Goal: Complete application form: Complete application form

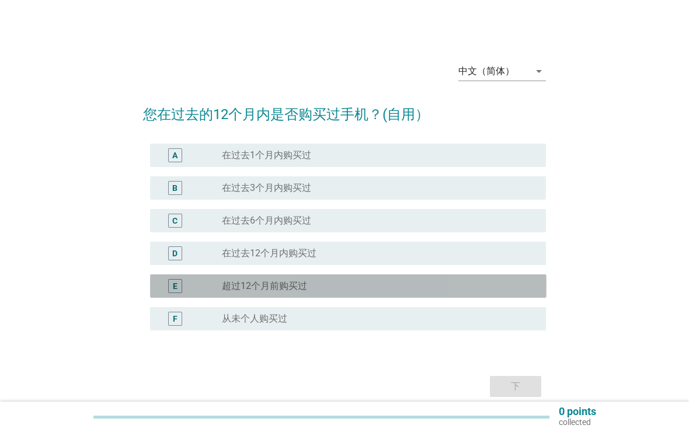
click at [472, 285] on div "radio_button_unchecked 超过12个月前购买过" at bounding box center [374, 286] width 305 height 12
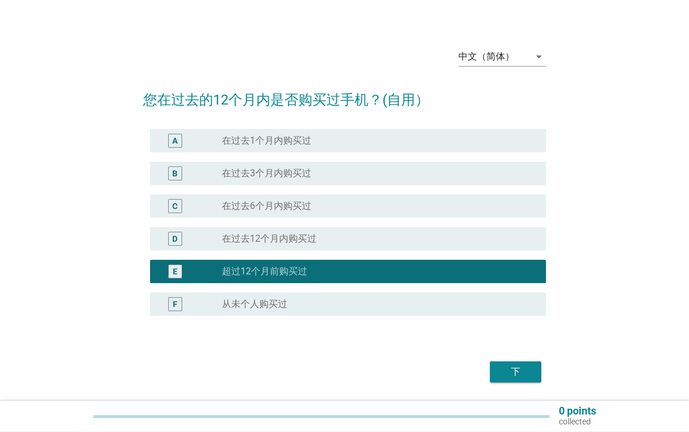
scroll to position [51, 0]
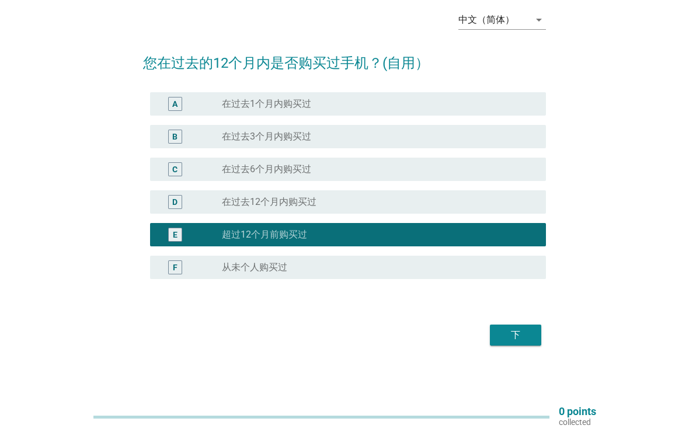
click at [513, 329] on div "下" at bounding box center [515, 335] width 33 height 14
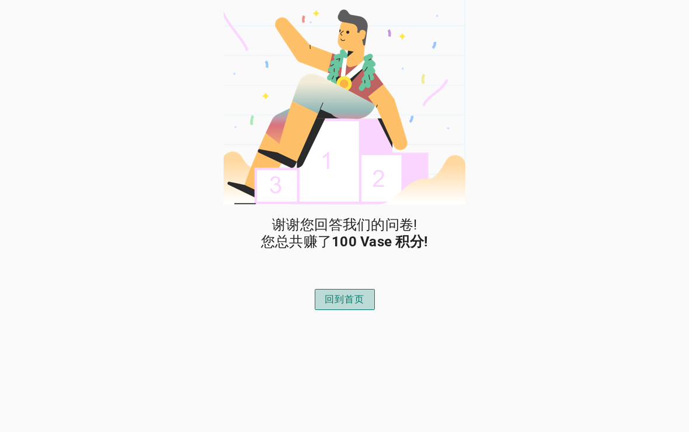
click at [357, 291] on button "回到首页" at bounding box center [345, 299] width 60 height 21
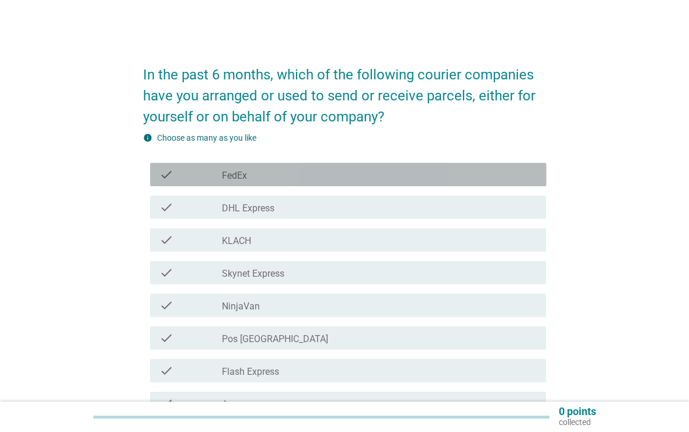
click at [464, 173] on div "check_box_outline_blank FedEx" at bounding box center [379, 174] width 315 height 14
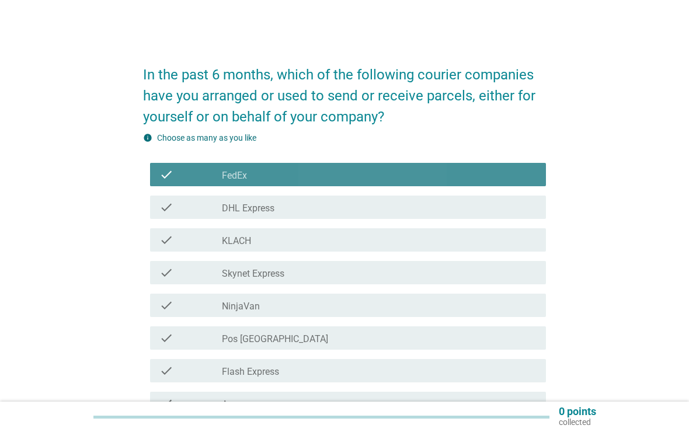
click at [467, 217] on div "check check_box_outline_blank DHL Express" at bounding box center [348, 206] width 396 height 23
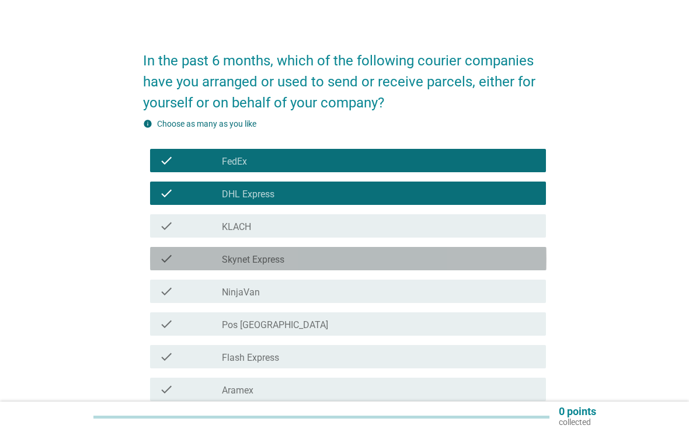
scroll to position [61, 0]
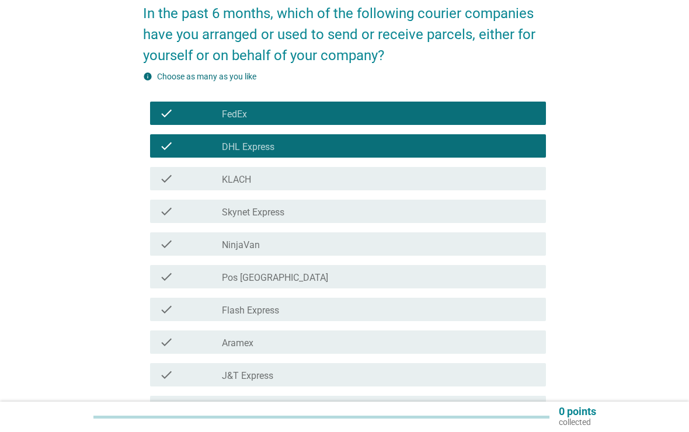
click at [477, 247] on div "check_box_outline_blank NinjaVan" at bounding box center [379, 244] width 315 height 14
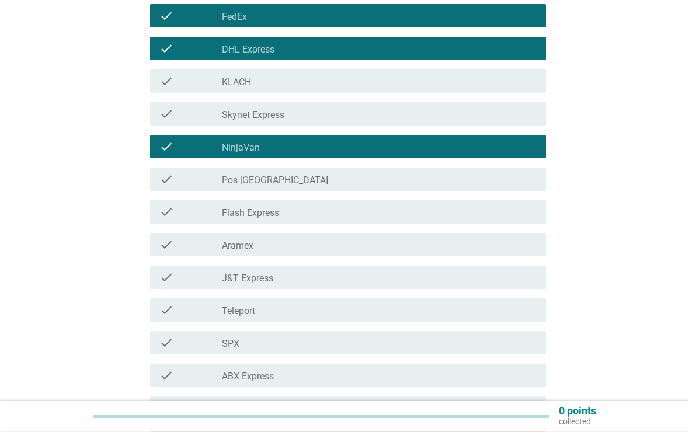
scroll to position [159, 0]
click at [471, 176] on div "check_box_outline_blank Pos [GEOGRAPHIC_DATA]" at bounding box center [379, 179] width 315 height 14
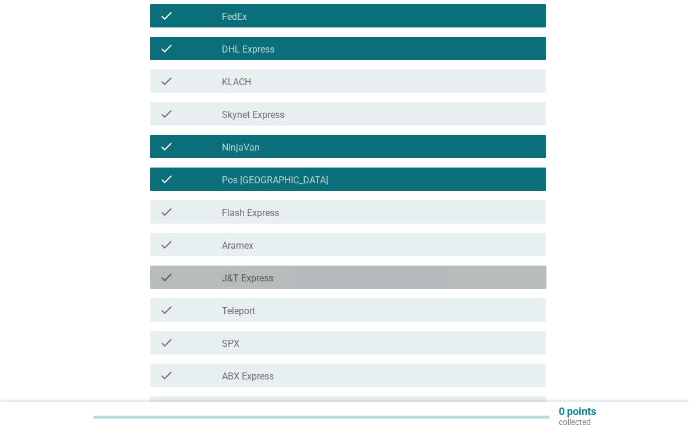
click at [467, 275] on div "check_box_outline_blank J&T Express" at bounding box center [379, 277] width 315 height 14
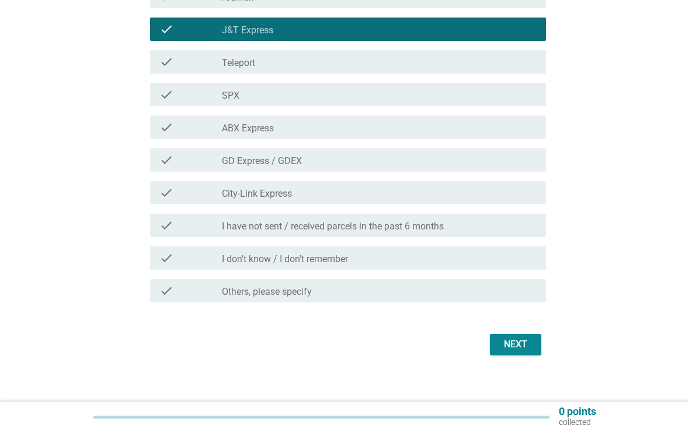
scroll to position [414, 0]
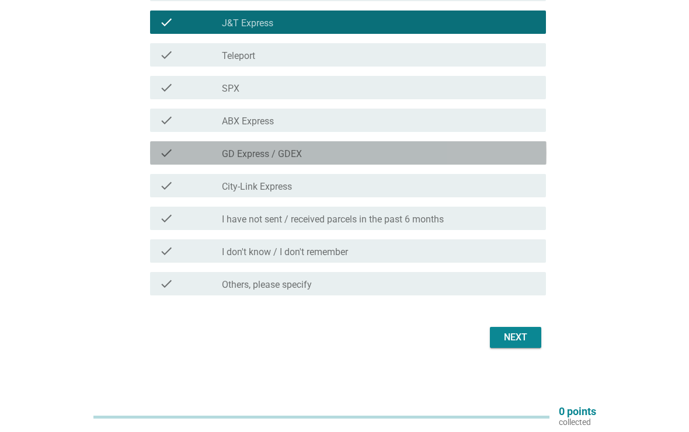
click at [470, 149] on div "check_box_outline_blank GD Express / GDEX" at bounding box center [379, 153] width 315 height 14
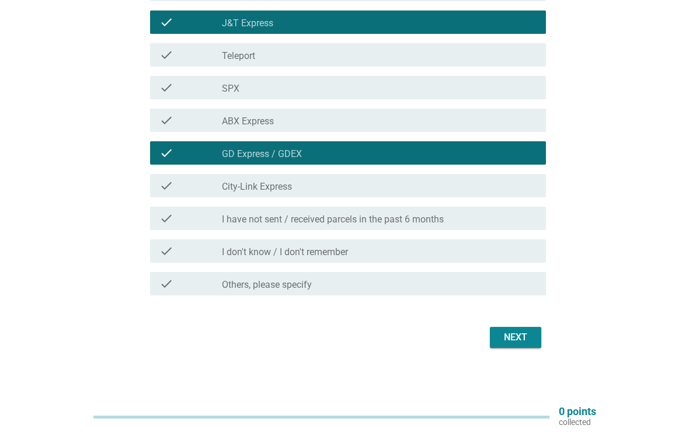
click at [522, 335] on div "Next" at bounding box center [515, 337] width 33 height 14
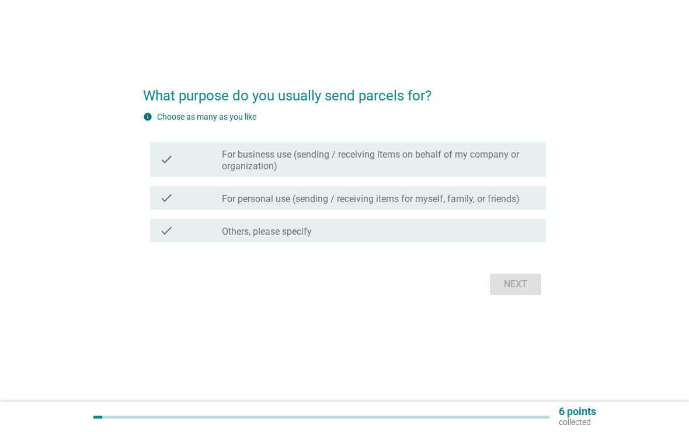
scroll to position [0, 0]
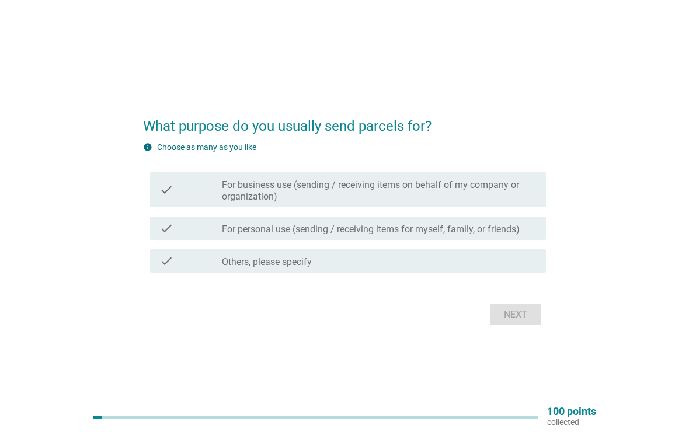
click at [503, 183] on label "For business use (sending / receiving items on behalf of my company or organiza…" at bounding box center [379, 190] width 315 height 23
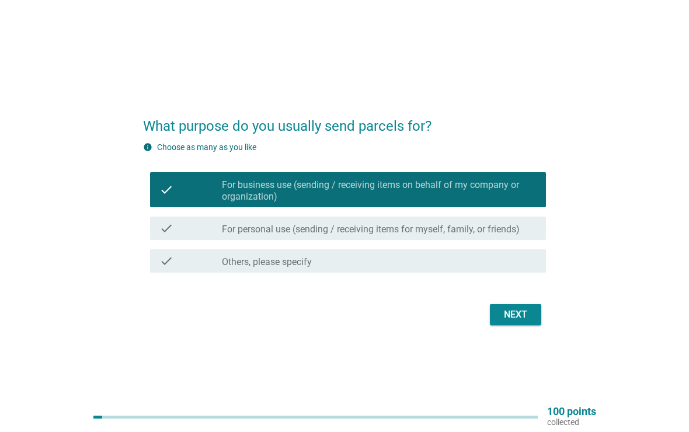
click at [517, 308] on div "Next" at bounding box center [515, 315] width 33 height 14
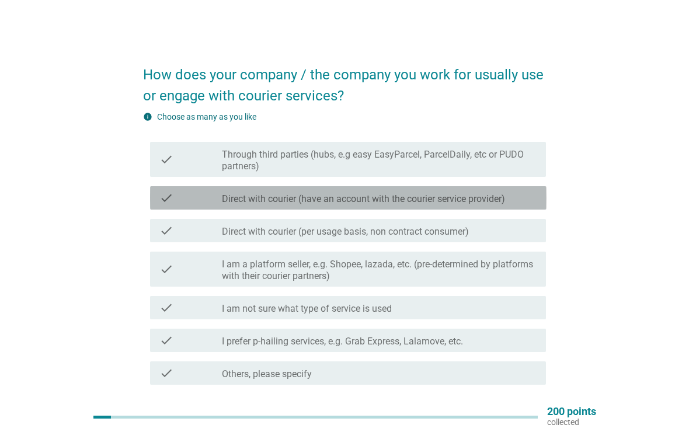
click at [514, 194] on div "check_box_outline_blank Direct with courier (have an account with the courier s…" at bounding box center [379, 198] width 315 height 14
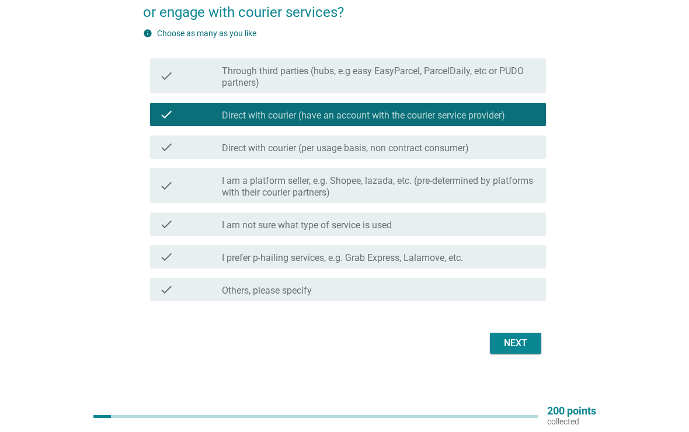
scroll to position [83, 0]
click at [512, 337] on div "Next" at bounding box center [515, 343] width 33 height 14
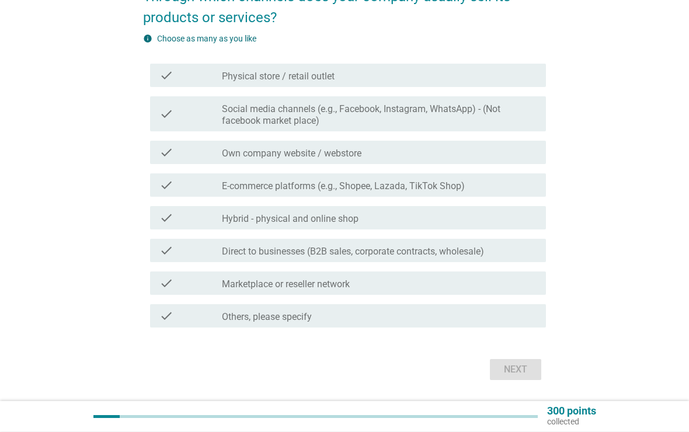
scroll to position [78, 0]
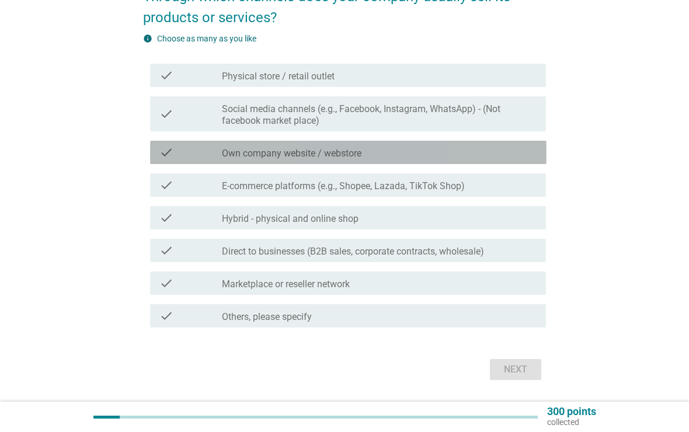
click at [483, 149] on div "check_box_outline_blank Own company website / webstore" at bounding box center [379, 152] width 315 height 14
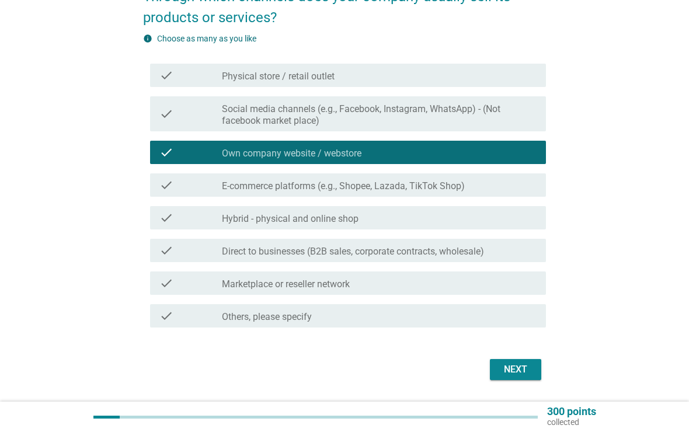
click at [524, 372] on div "Next" at bounding box center [515, 369] width 33 height 14
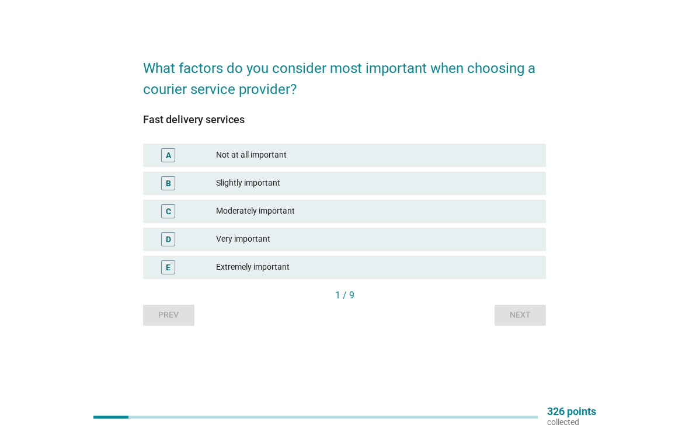
scroll to position [0, 0]
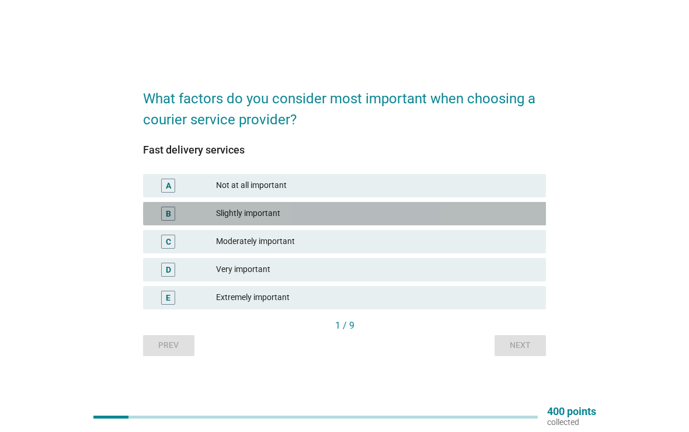
click at [410, 214] on div "Slightly important" at bounding box center [376, 214] width 320 height 14
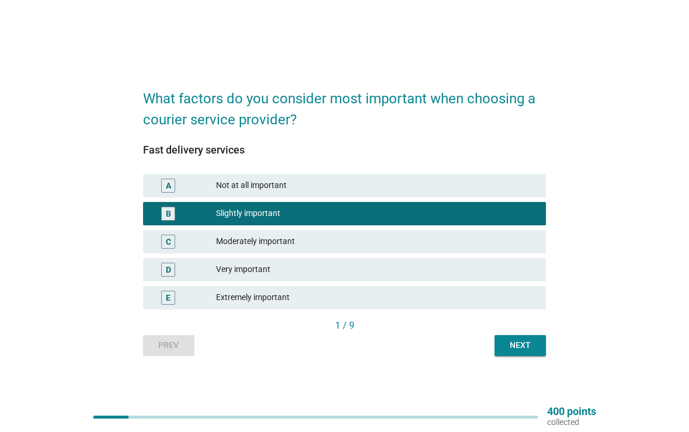
click at [420, 224] on div "B Slightly important" at bounding box center [344, 213] width 403 height 23
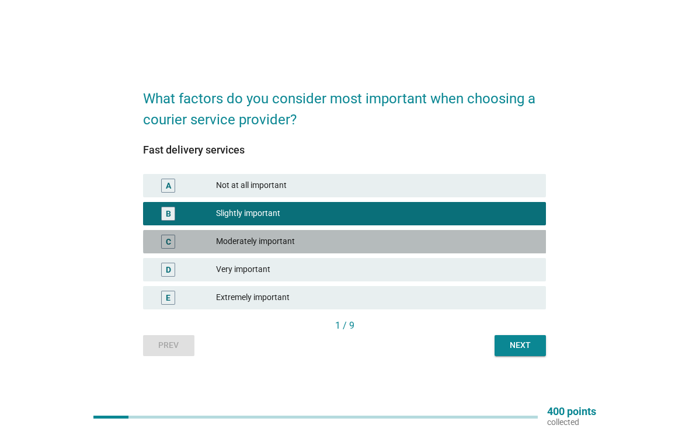
click at [401, 242] on div "Moderately important" at bounding box center [376, 242] width 320 height 14
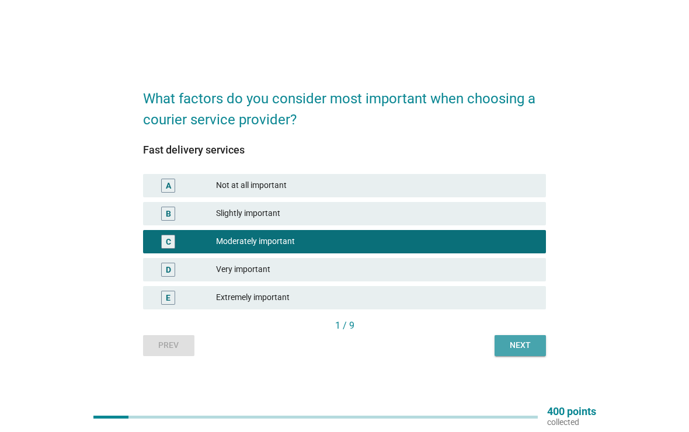
click at [519, 349] on div "Next" at bounding box center [520, 345] width 33 height 12
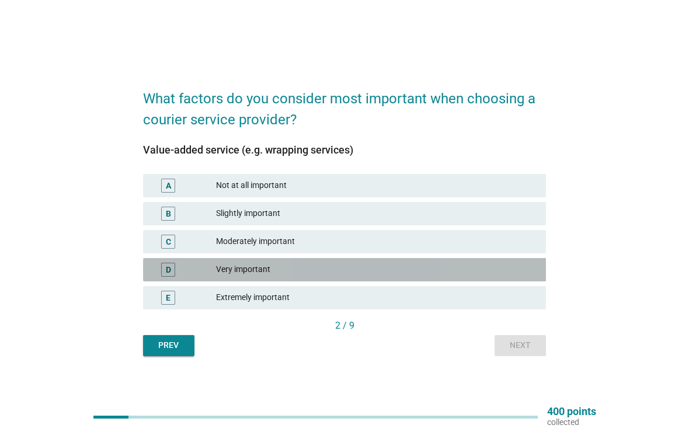
click at [451, 270] on div "Very important" at bounding box center [376, 270] width 320 height 14
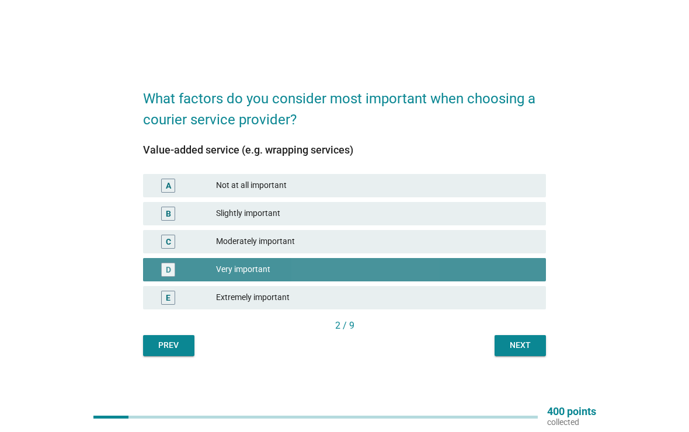
click at [523, 342] on div "Next" at bounding box center [520, 345] width 33 height 12
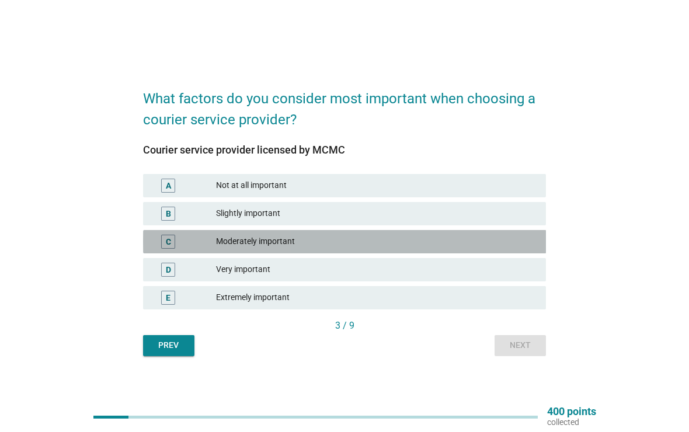
click at [425, 243] on div "Moderately important" at bounding box center [376, 242] width 320 height 14
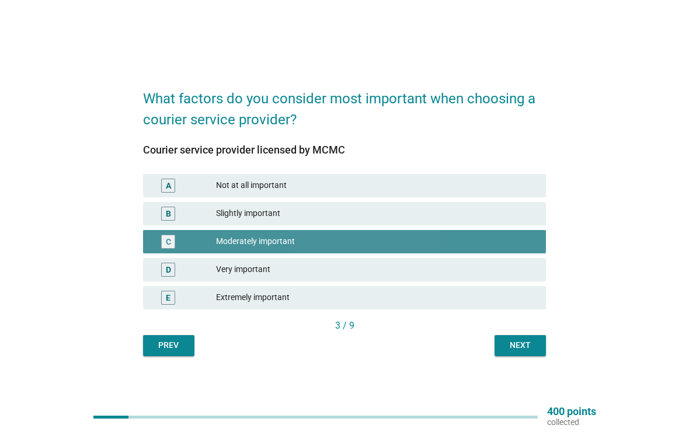
click at [515, 336] on button "Next" at bounding box center [519, 345] width 51 height 21
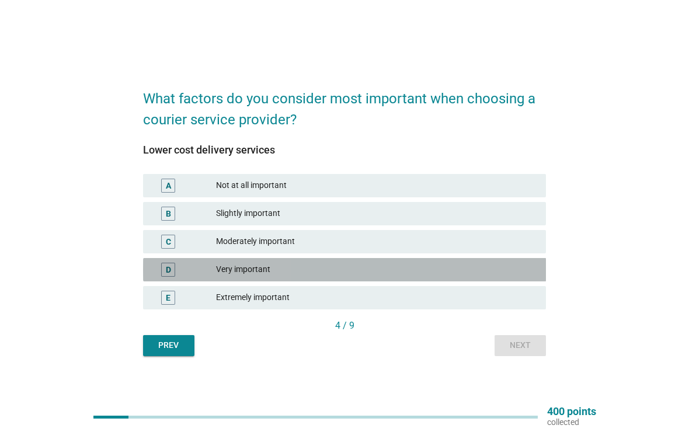
click at [420, 273] on div "Very important" at bounding box center [376, 270] width 320 height 14
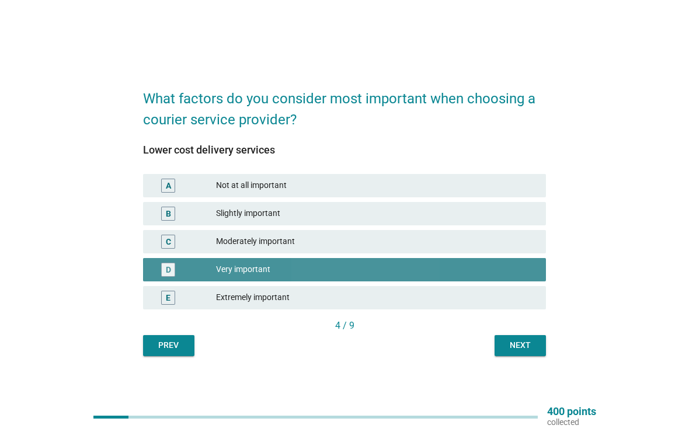
click at [509, 340] on div "Next" at bounding box center [520, 345] width 33 height 12
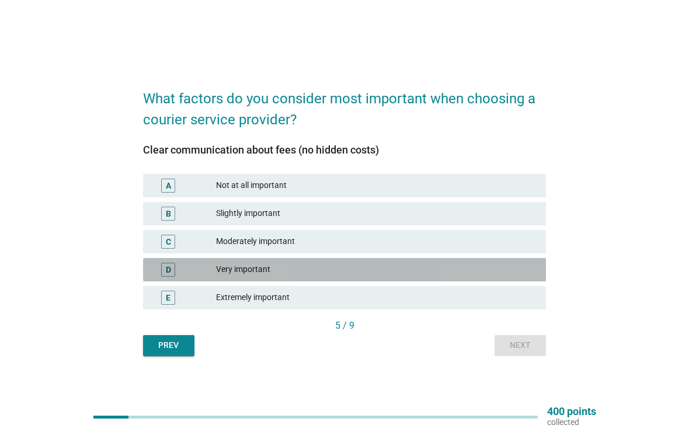
click at [437, 270] on div "Very important" at bounding box center [376, 270] width 320 height 14
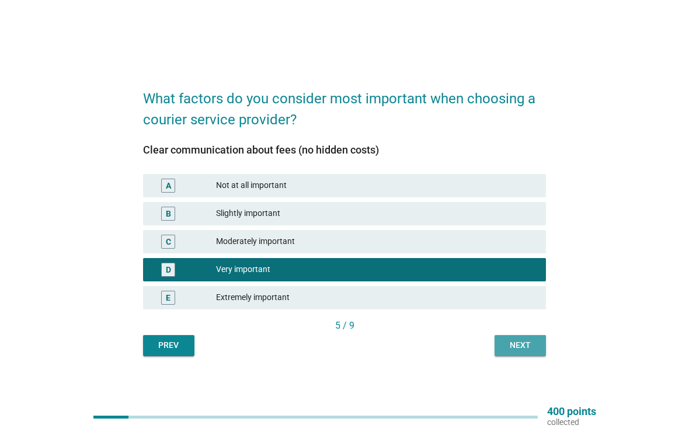
click at [531, 350] on div "Next" at bounding box center [520, 345] width 33 height 12
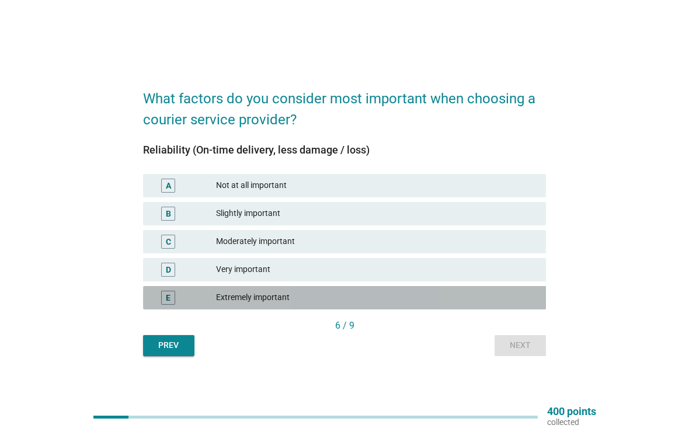
click at [403, 303] on div "Extremely important" at bounding box center [376, 298] width 320 height 14
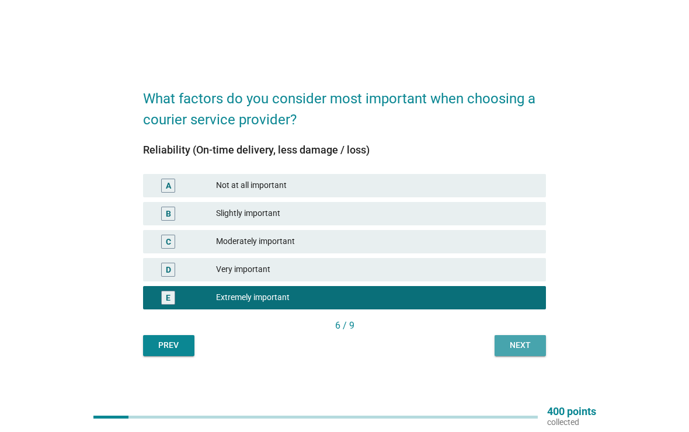
click at [521, 348] on div "Next" at bounding box center [520, 345] width 33 height 12
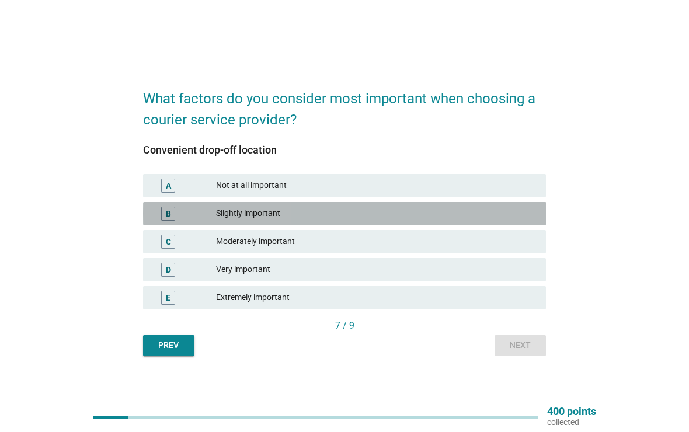
click at [452, 215] on div "Slightly important" at bounding box center [376, 214] width 320 height 14
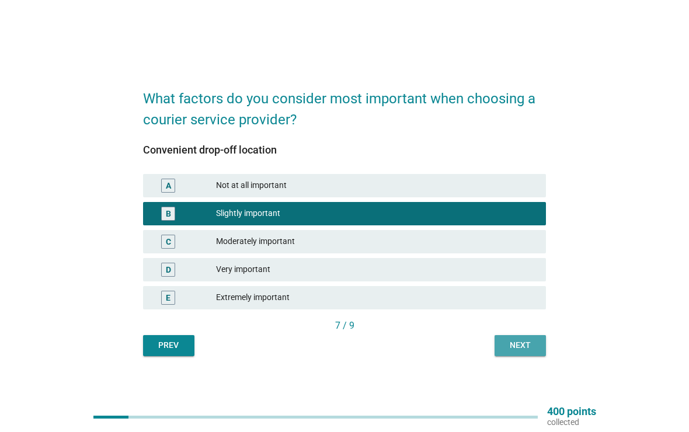
click at [516, 343] on div "Next" at bounding box center [520, 345] width 33 height 12
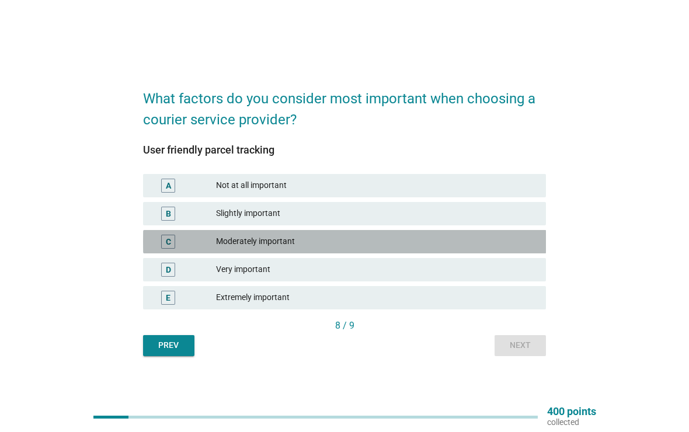
click at [435, 240] on div "Moderately important" at bounding box center [376, 242] width 320 height 14
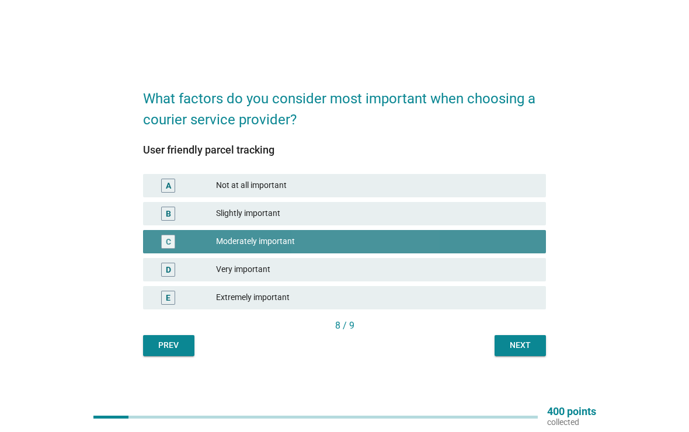
click at [522, 347] on div "Next" at bounding box center [520, 345] width 33 height 12
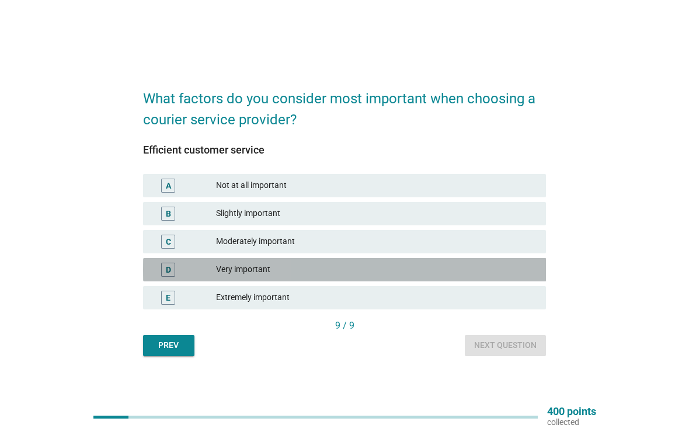
click at [399, 272] on div "Very important" at bounding box center [376, 270] width 320 height 14
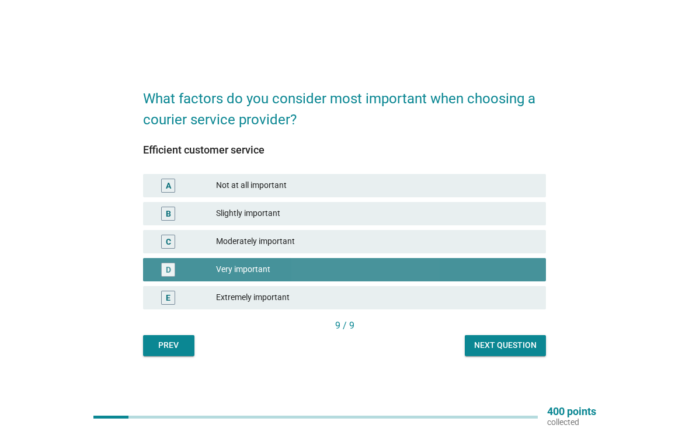
click at [512, 343] on div "Next question" at bounding box center [505, 345] width 62 height 12
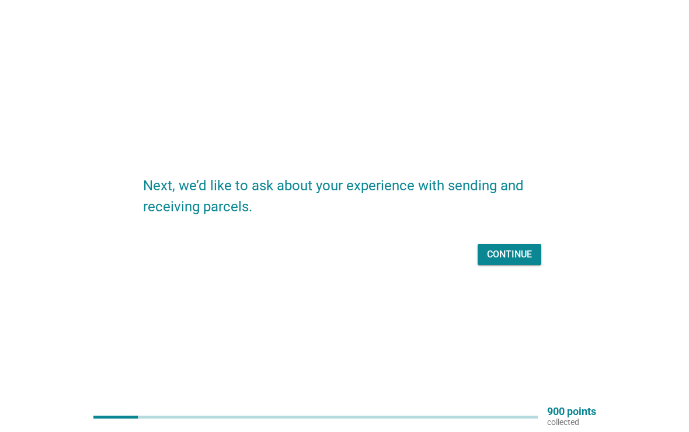
click at [514, 259] on div "Continue" at bounding box center [509, 254] width 45 height 14
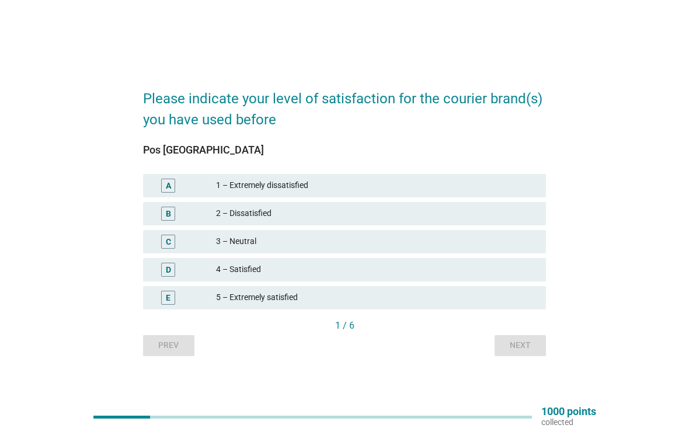
click at [352, 268] on div "4 – Satisfied" at bounding box center [376, 270] width 320 height 14
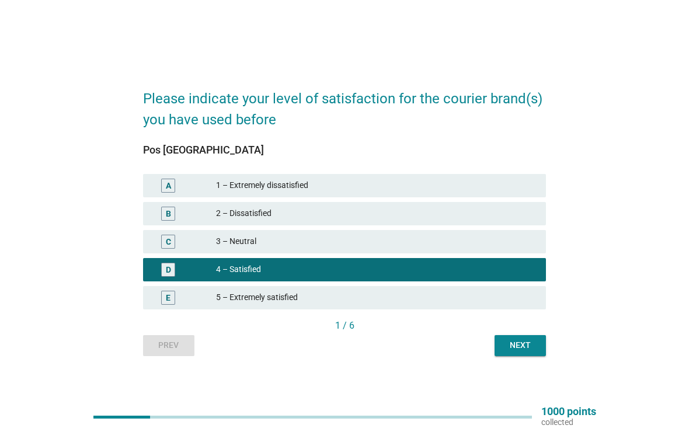
click at [515, 344] on div "Next" at bounding box center [520, 345] width 33 height 12
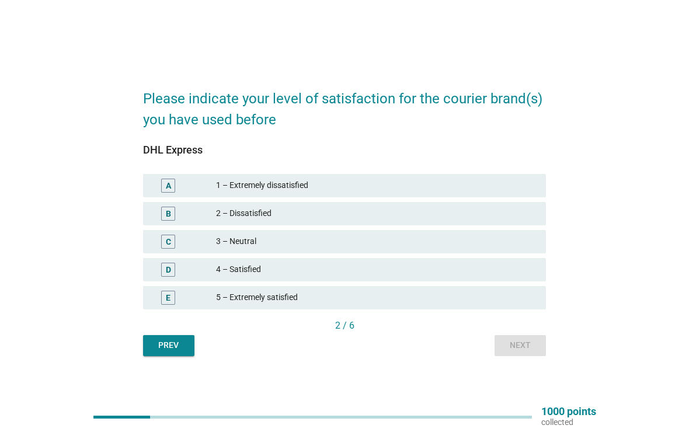
click at [383, 271] on div "4 – Satisfied" at bounding box center [376, 270] width 320 height 14
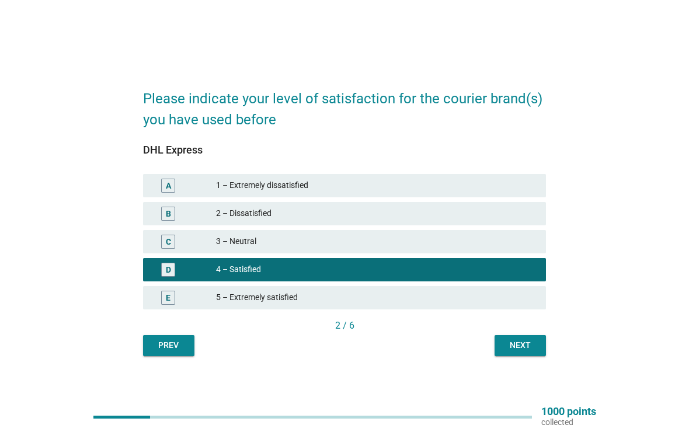
click at [512, 344] on div "Next" at bounding box center [520, 345] width 33 height 12
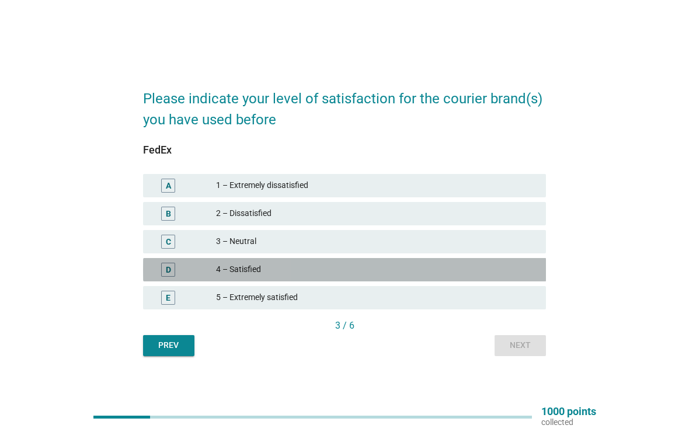
click at [355, 274] on div "4 – Satisfied" at bounding box center [376, 270] width 320 height 14
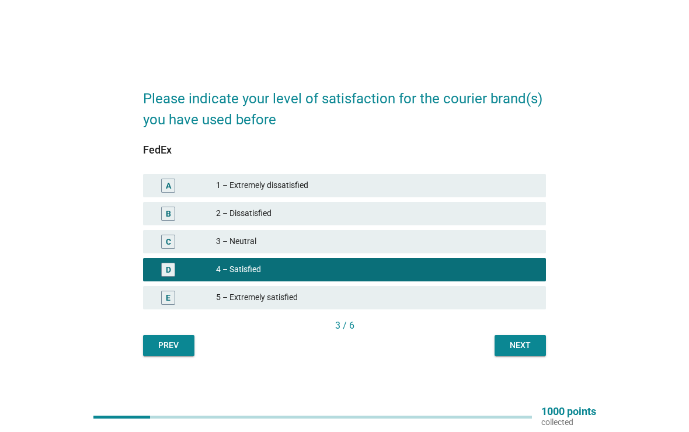
click at [518, 350] on div "Next" at bounding box center [520, 345] width 33 height 12
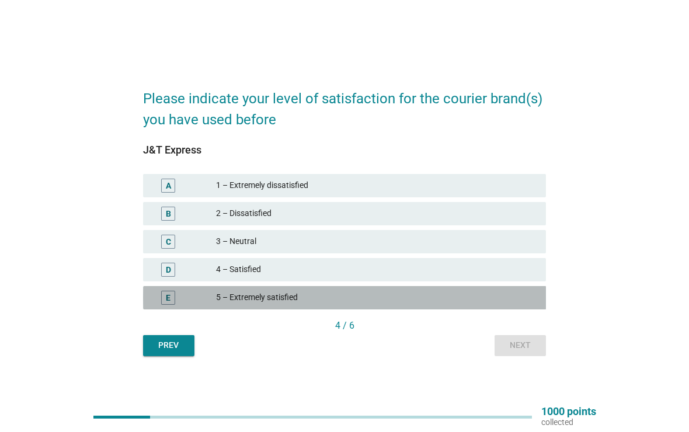
click at [406, 294] on div "5 – Extremely satisfied" at bounding box center [376, 298] width 320 height 14
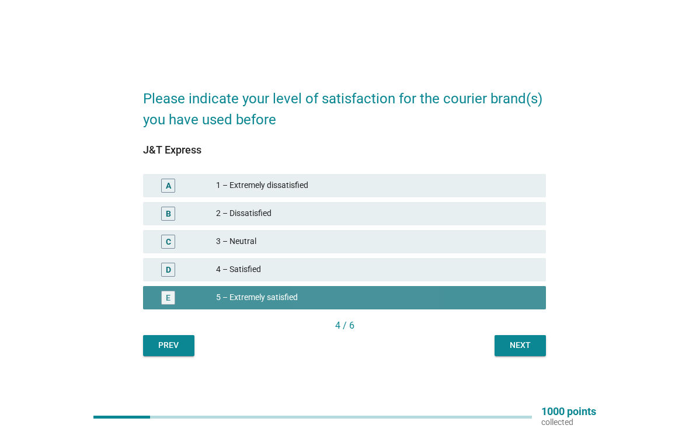
click at [518, 346] on div "Next" at bounding box center [520, 345] width 33 height 12
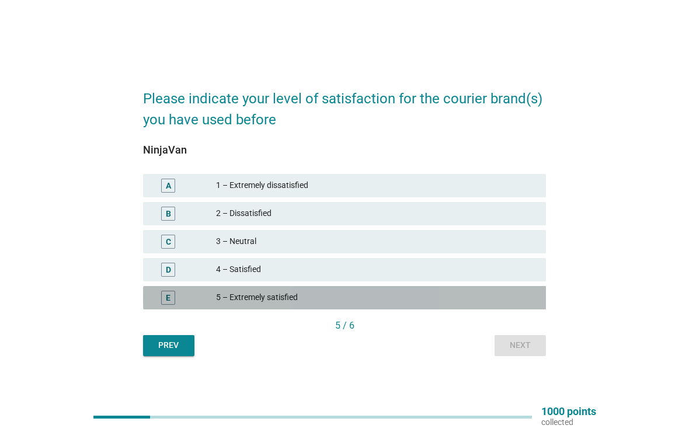
click at [386, 298] on div "5 – Extremely satisfied" at bounding box center [376, 298] width 320 height 14
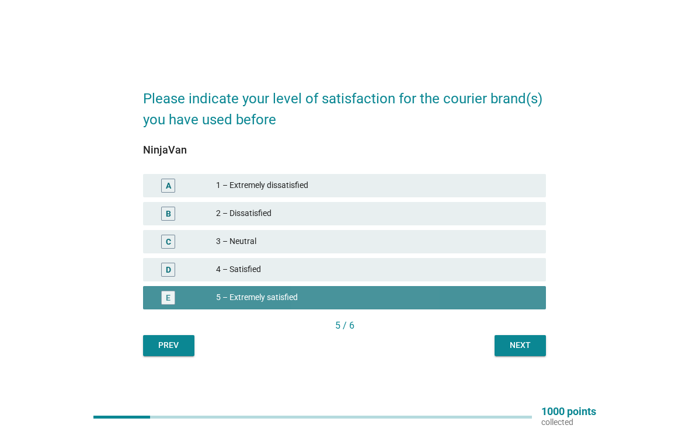
click at [514, 347] on div "Next" at bounding box center [520, 345] width 33 height 12
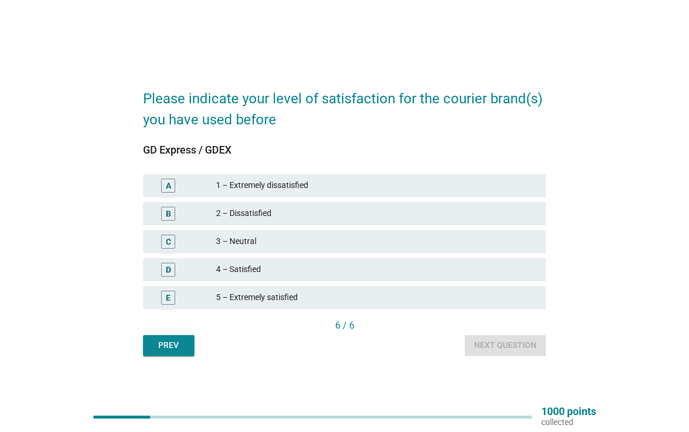
click at [375, 266] on div "4 – Satisfied" at bounding box center [376, 270] width 320 height 14
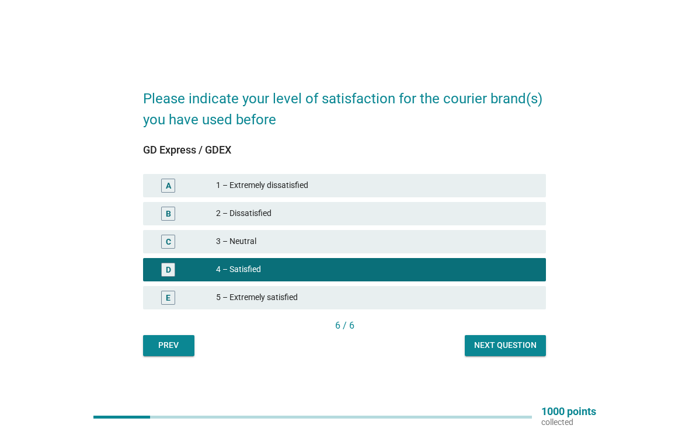
click at [509, 345] on div "Next question" at bounding box center [505, 345] width 62 height 12
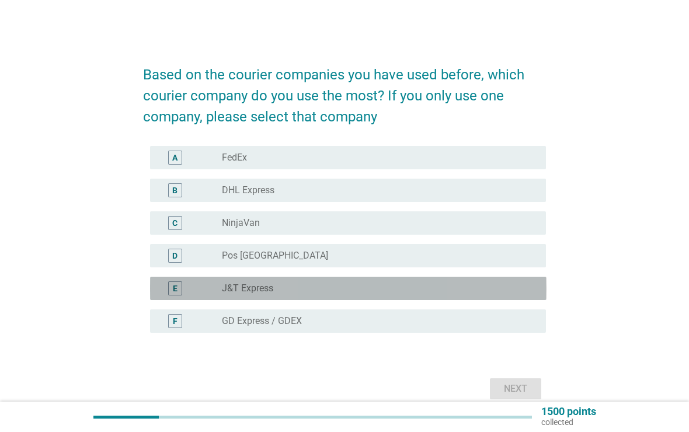
click at [392, 289] on div "radio_button_unchecked J&T Express" at bounding box center [374, 288] width 305 height 12
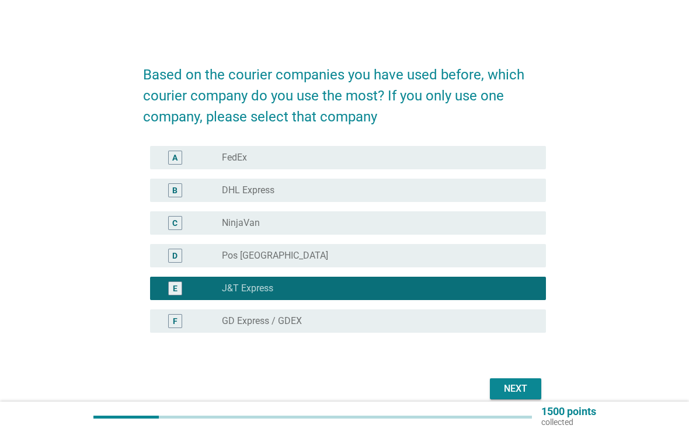
click at [510, 380] on button "Next" at bounding box center [515, 388] width 51 height 21
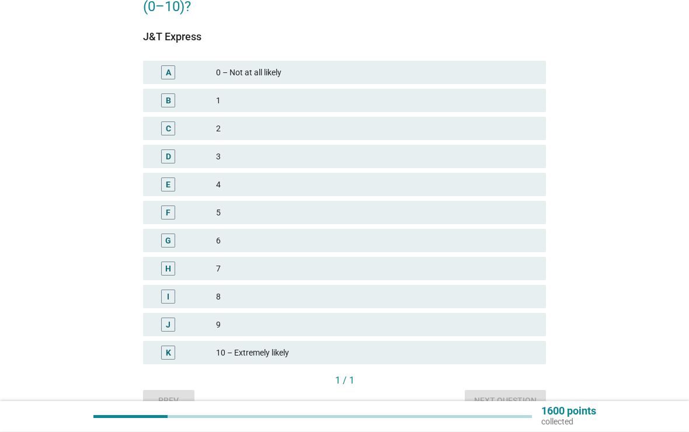
scroll to position [89, 0]
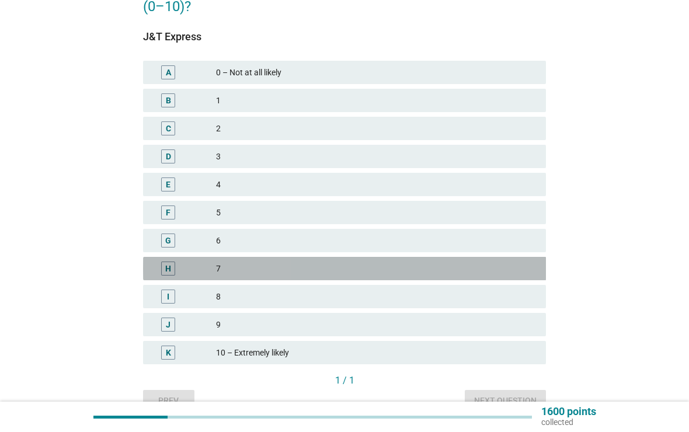
click at [389, 262] on div "7" at bounding box center [376, 268] width 320 height 14
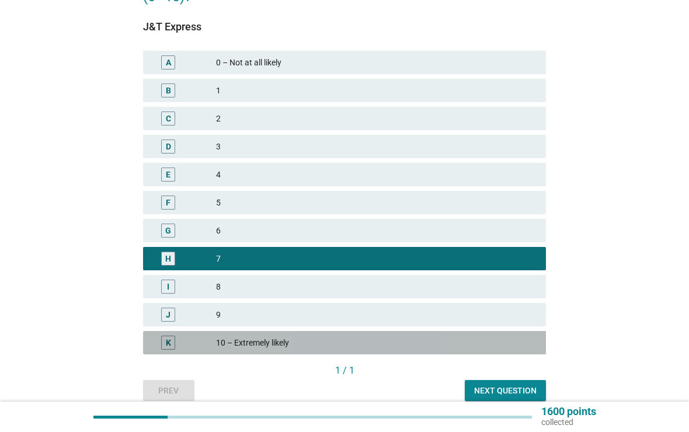
scroll to position [149, 0]
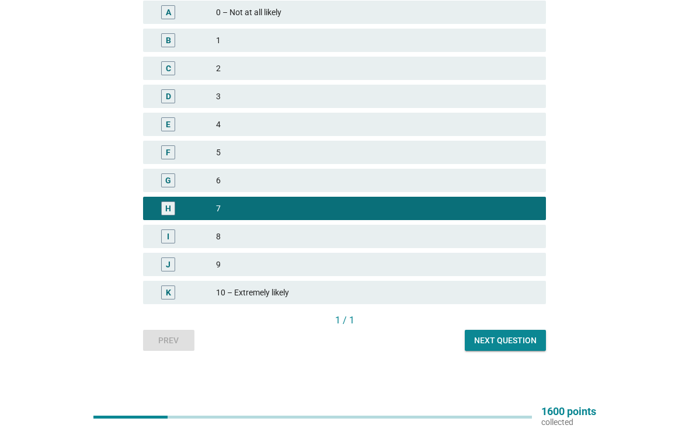
click at [509, 344] on div "Next question" at bounding box center [505, 340] width 62 height 12
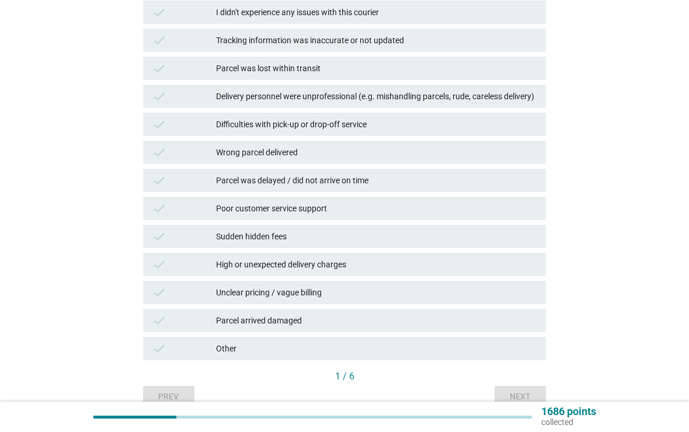
scroll to position [0, 0]
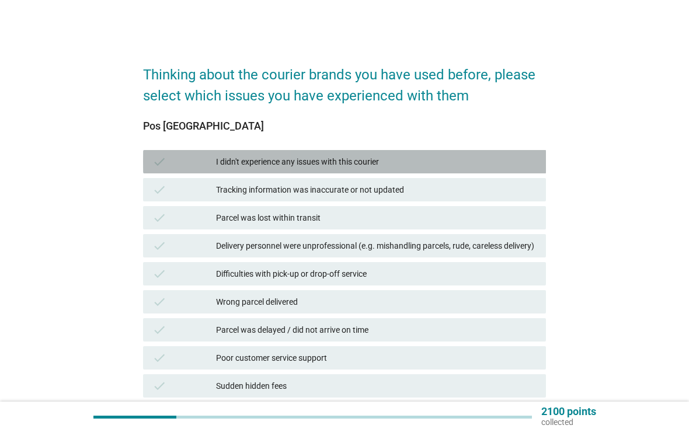
click at [480, 166] on div "I didn't experience any issues with this courier" at bounding box center [376, 162] width 320 height 14
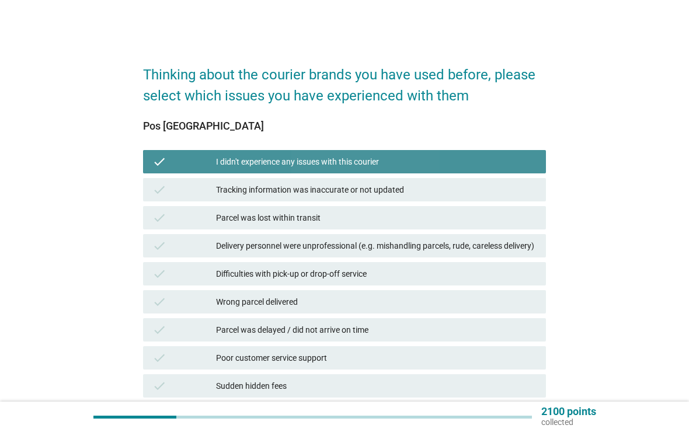
click at [483, 157] on div "I didn't experience any issues with this courier" at bounding box center [376, 162] width 320 height 14
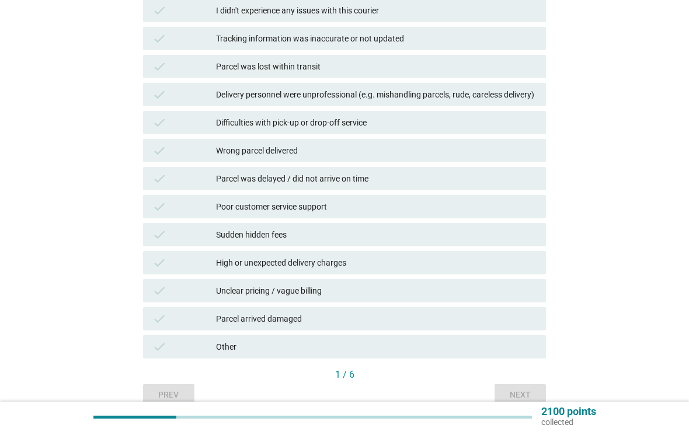
scroll to position [157, 0]
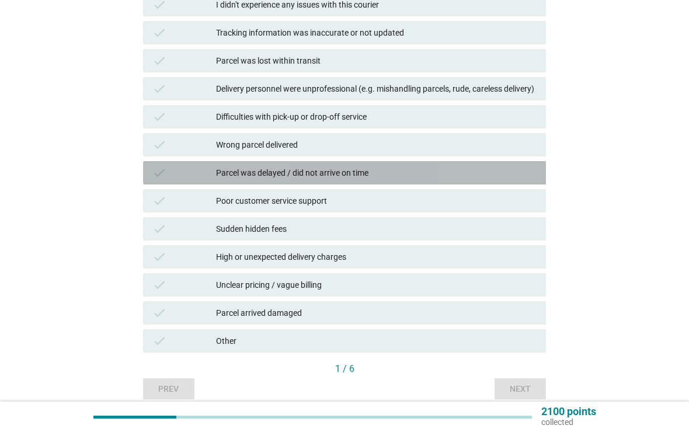
click at [488, 180] on div "Parcel was delayed / did not arrive on time" at bounding box center [376, 173] width 320 height 14
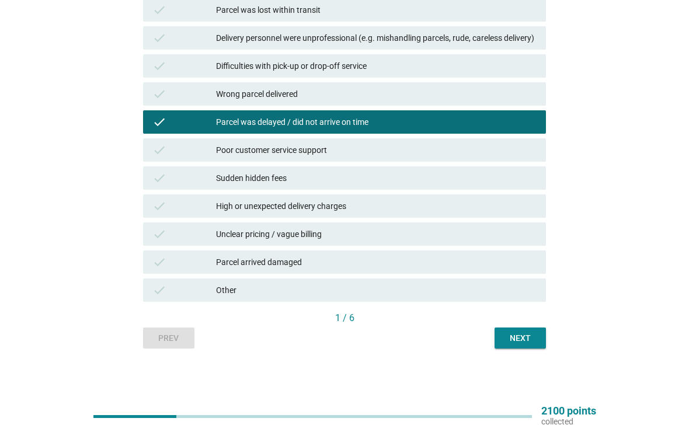
scroll to position [215, 0]
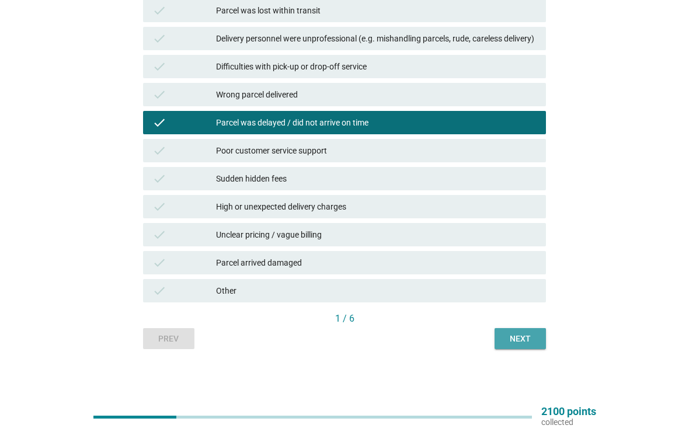
click at [520, 341] on div "Next" at bounding box center [520, 339] width 33 height 12
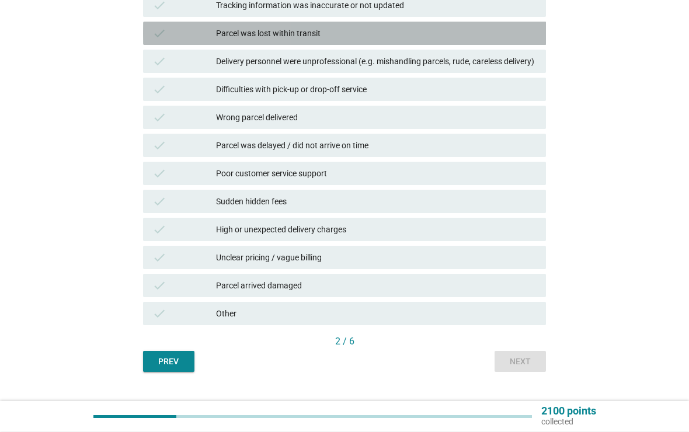
scroll to position [218, 0]
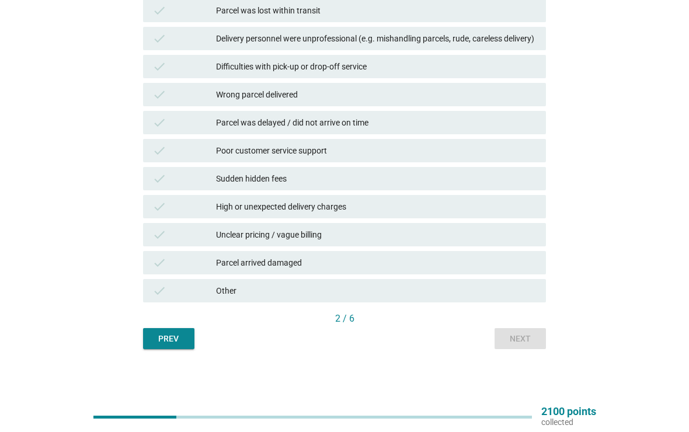
click at [170, 337] on div "Prev" at bounding box center [168, 339] width 33 height 12
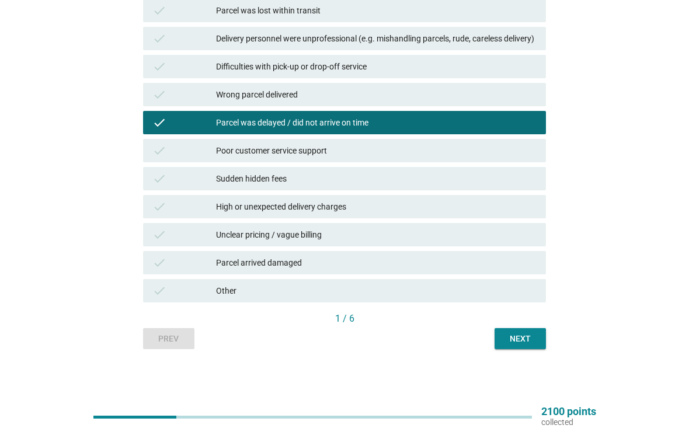
click at [519, 337] on div "Next" at bounding box center [520, 339] width 33 height 12
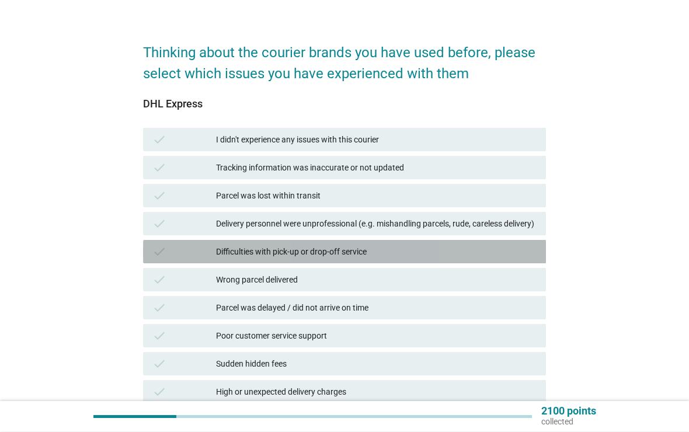
scroll to position [59, 0]
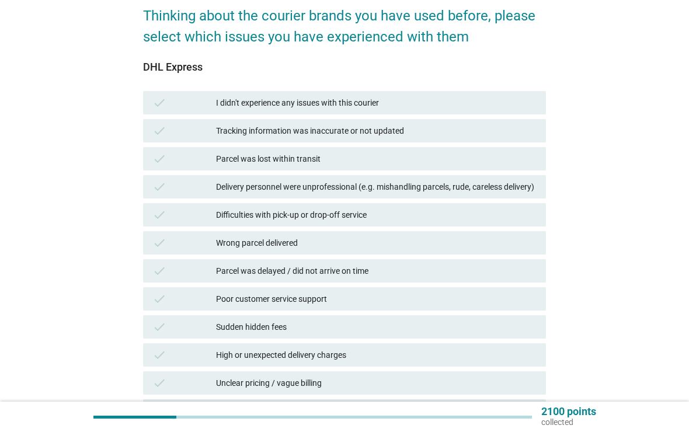
click at [481, 92] on div "check I didn't experience any issues with this courier" at bounding box center [344, 102] width 403 height 23
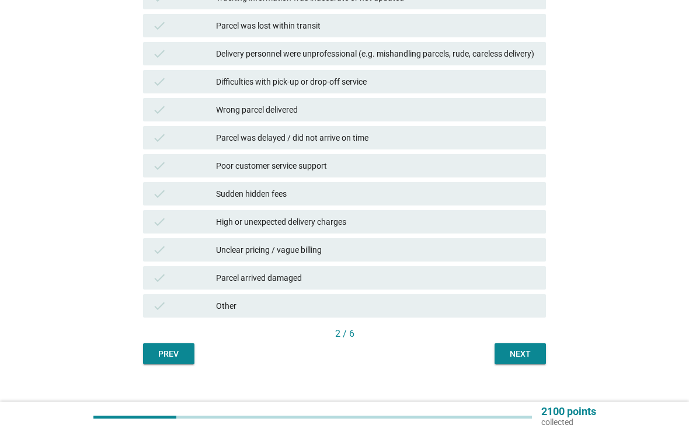
scroll to position [218, 0]
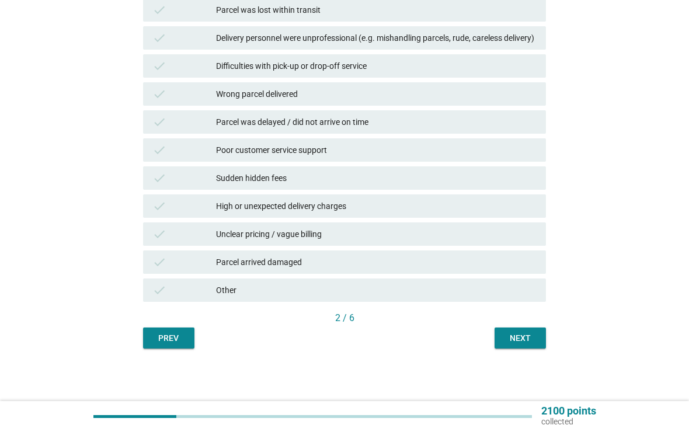
click at [522, 343] on div "Next" at bounding box center [520, 339] width 33 height 12
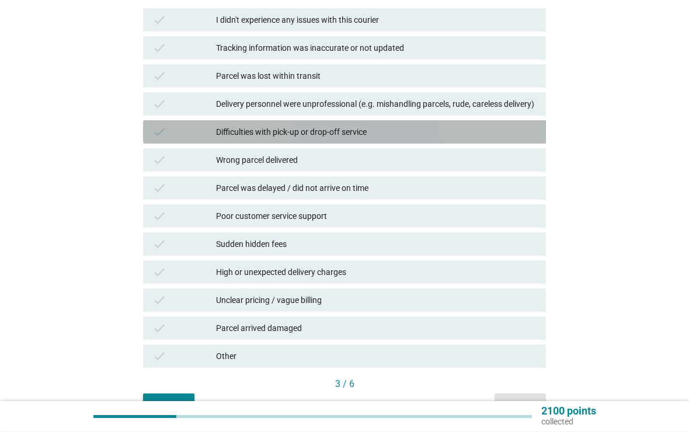
scroll to position [142, 0]
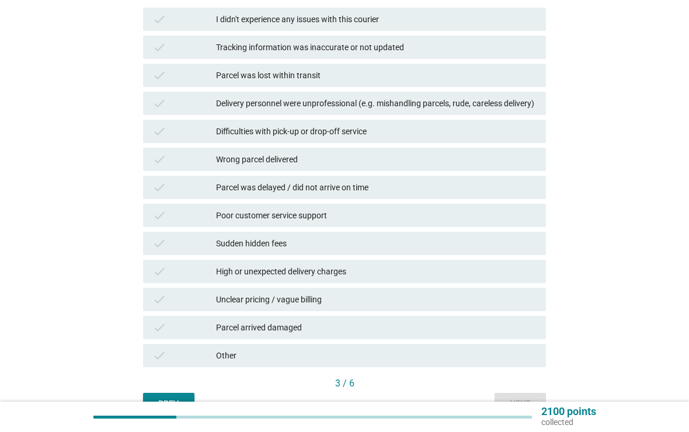
click at [415, 194] on div "Parcel was delayed / did not arrive on time" at bounding box center [376, 187] width 320 height 14
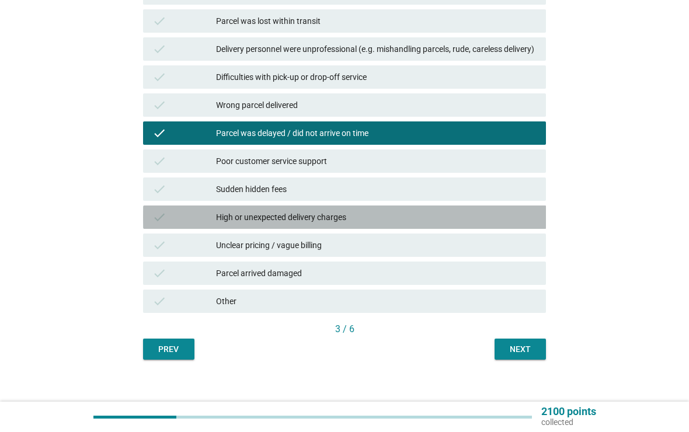
scroll to position [218, 0]
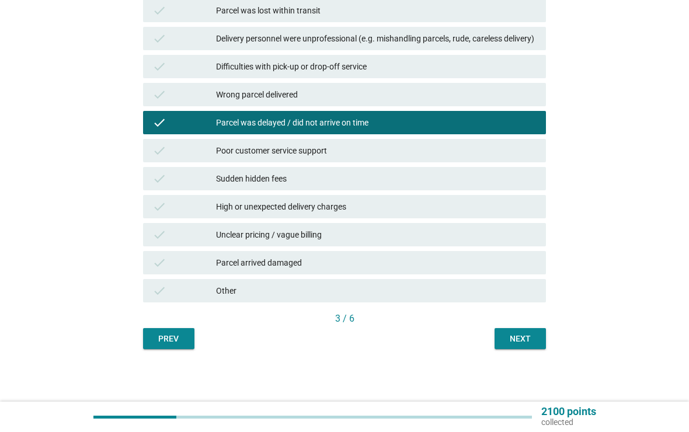
click at [525, 337] on div "Next" at bounding box center [520, 339] width 33 height 12
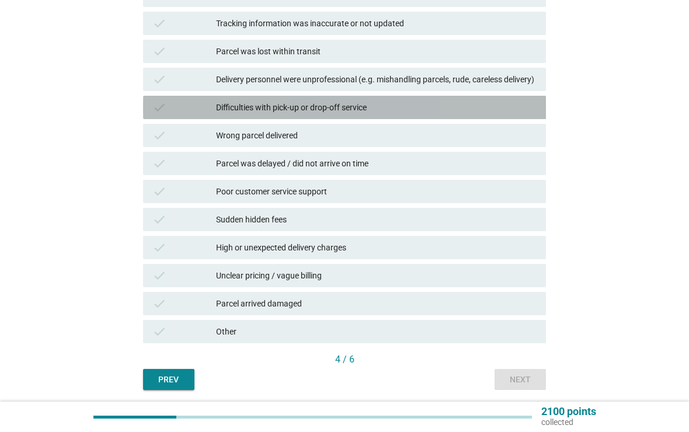
scroll to position [167, 0]
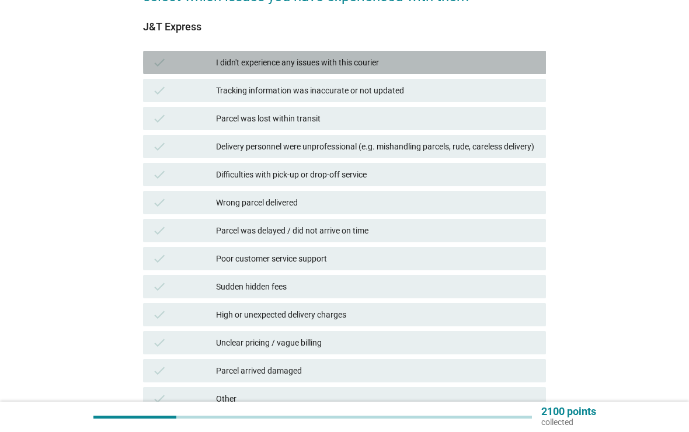
click at [466, 70] on div "check I didn't experience any issues with this courier" at bounding box center [344, 62] width 403 height 23
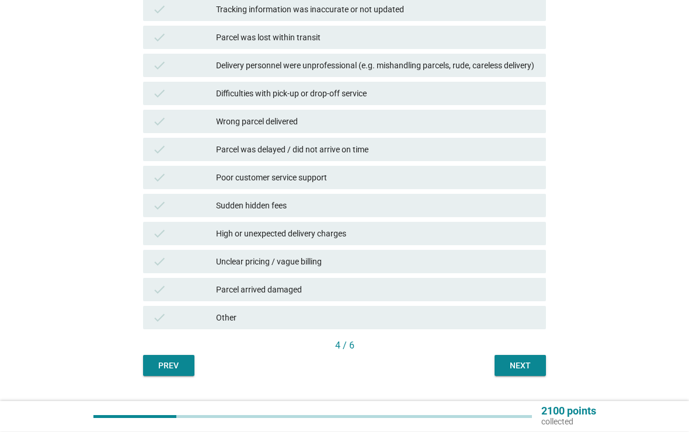
scroll to position [218, 0]
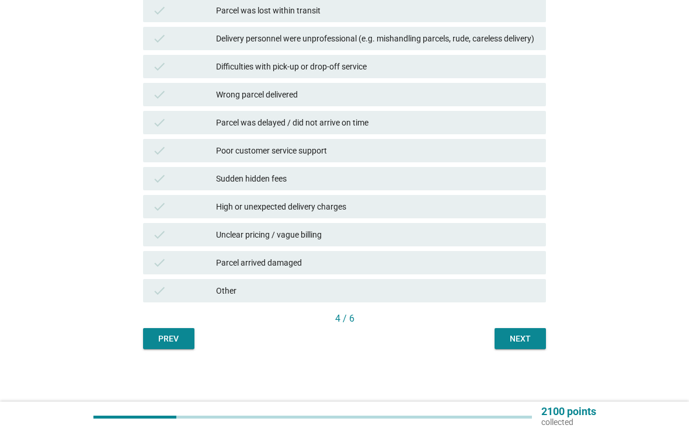
click at [519, 340] on div "Next" at bounding box center [520, 339] width 33 height 12
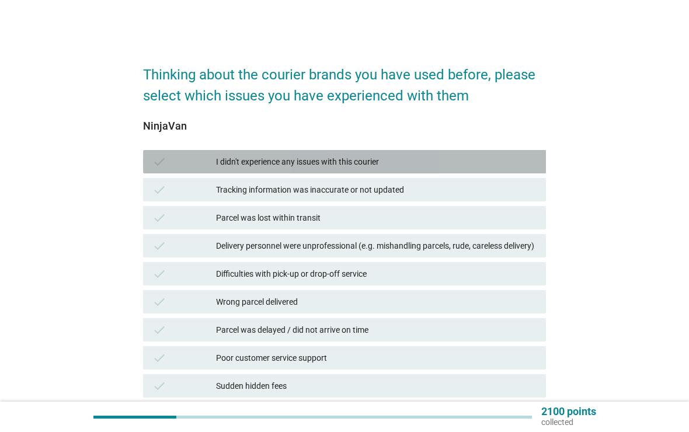
click at [488, 165] on div "I didn't experience any issues with this courier" at bounding box center [376, 162] width 320 height 14
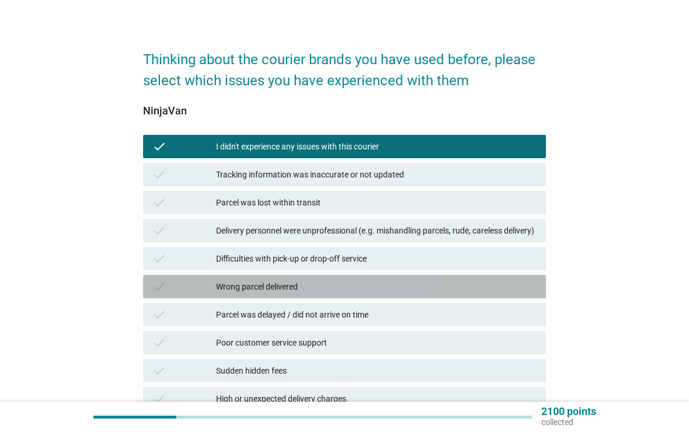
scroll to position [218, 0]
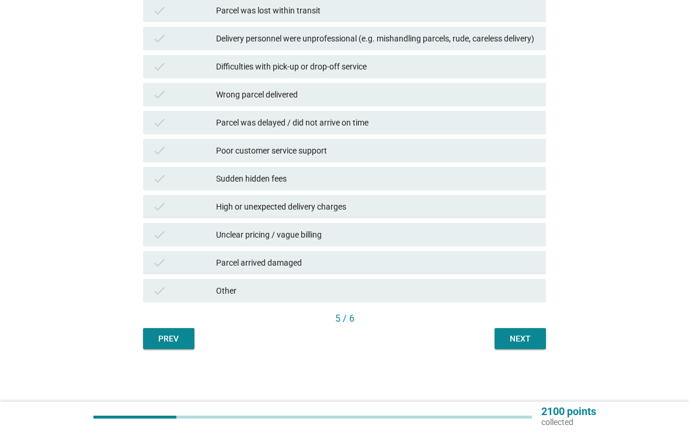
click at [526, 337] on div "Next" at bounding box center [520, 339] width 33 height 12
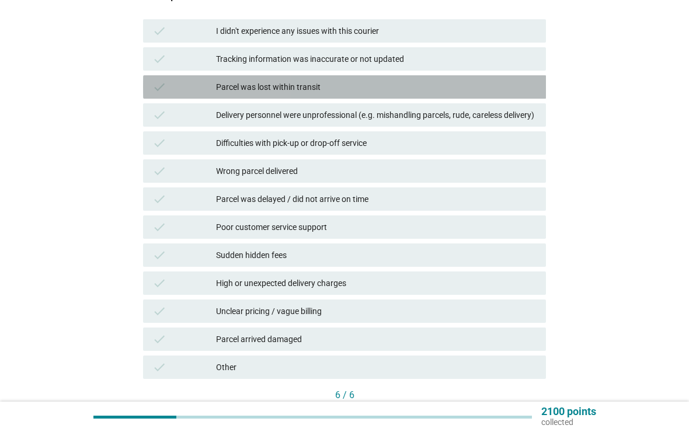
scroll to position [130, 0]
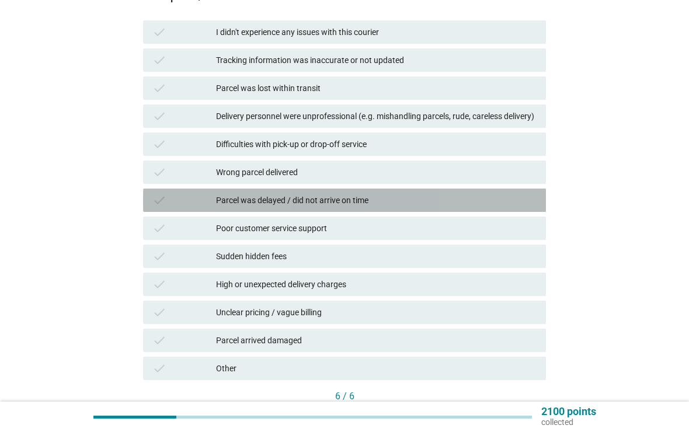
click at [210, 207] on div "check" at bounding box center [184, 200] width 64 height 14
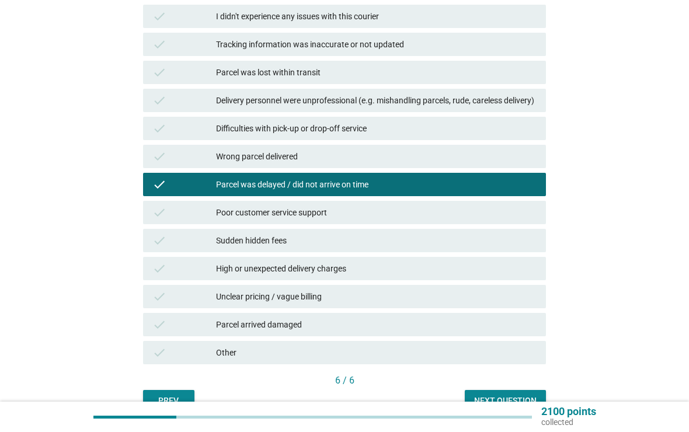
scroll to position [200, 0]
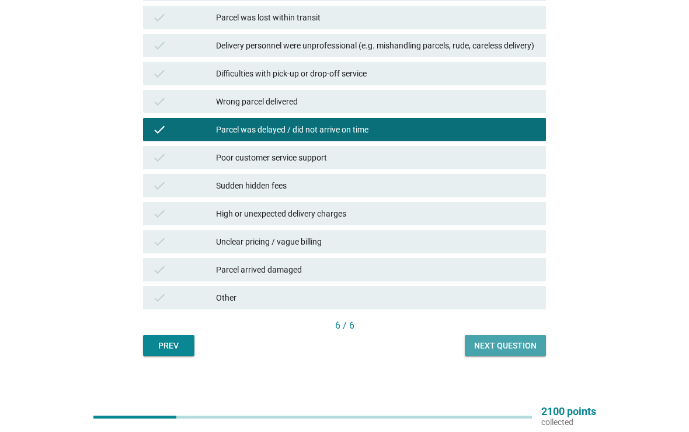
click at [512, 352] on div "Next question" at bounding box center [505, 346] width 62 height 12
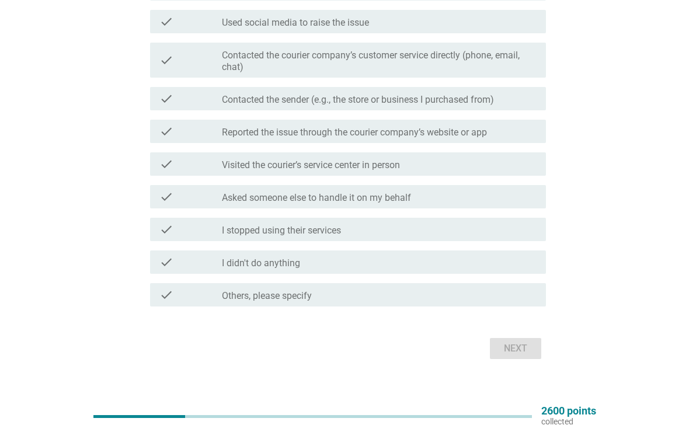
scroll to position [197, 0]
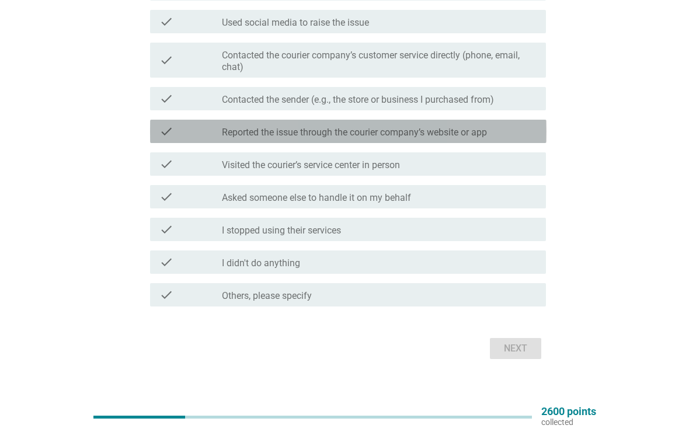
click at [497, 126] on div "check_box_outline_blank Reported the issue through the courier company’s websit…" at bounding box center [379, 131] width 315 height 14
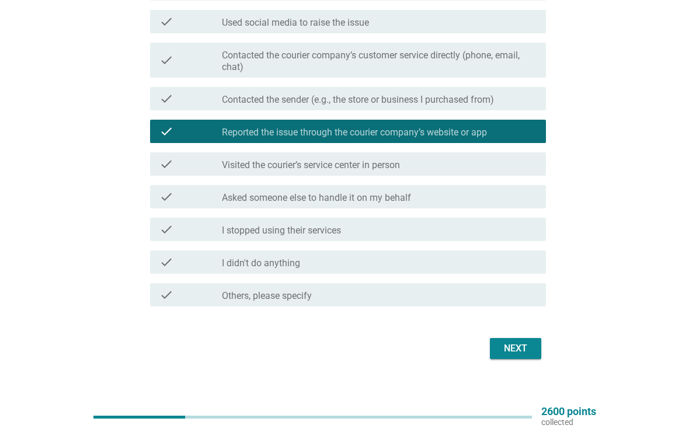
click at [507, 344] on div "Next" at bounding box center [515, 348] width 33 height 14
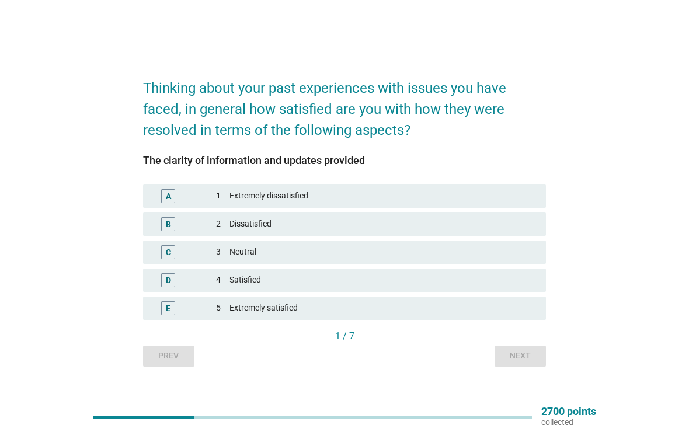
click at [483, 278] on div "4 – Satisfied" at bounding box center [376, 280] width 320 height 14
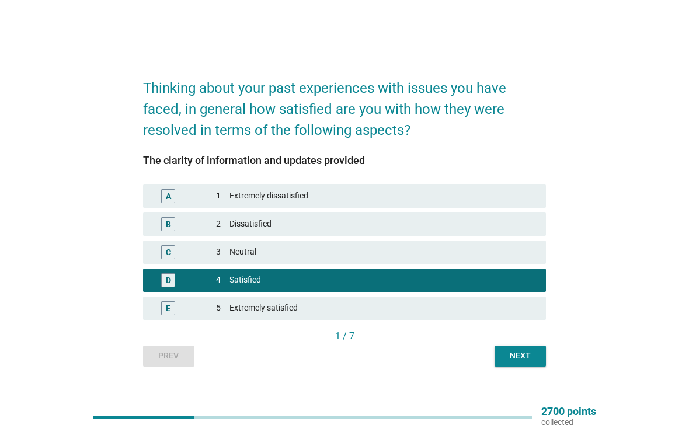
click at [523, 356] on div "Next" at bounding box center [520, 356] width 33 height 12
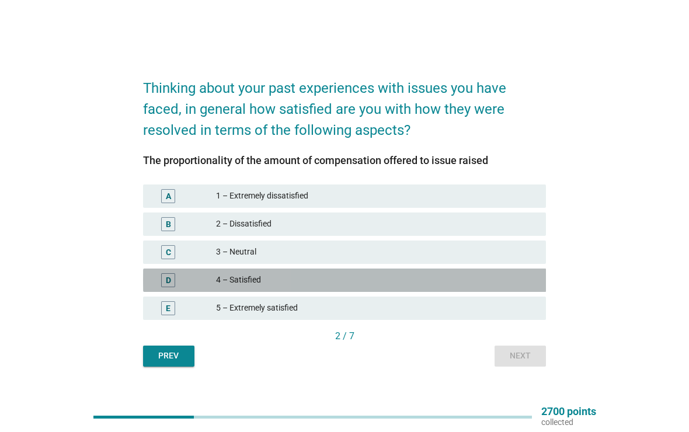
click at [500, 278] on div "4 – Satisfied" at bounding box center [376, 280] width 320 height 14
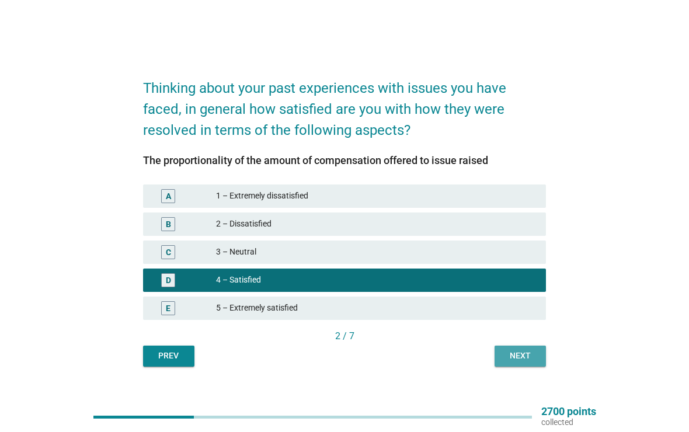
click at [524, 357] on div "Next" at bounding box center [520, 356] width 33 height 12
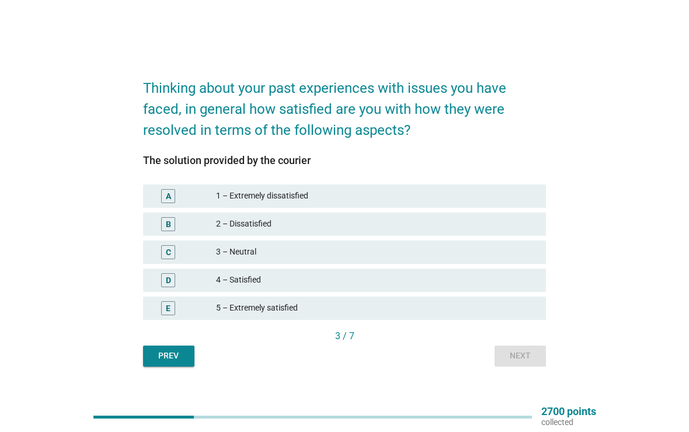
click at [500, 275] on div "4 – Satisfied" at bounding box center [376, 280] width 320 height 14
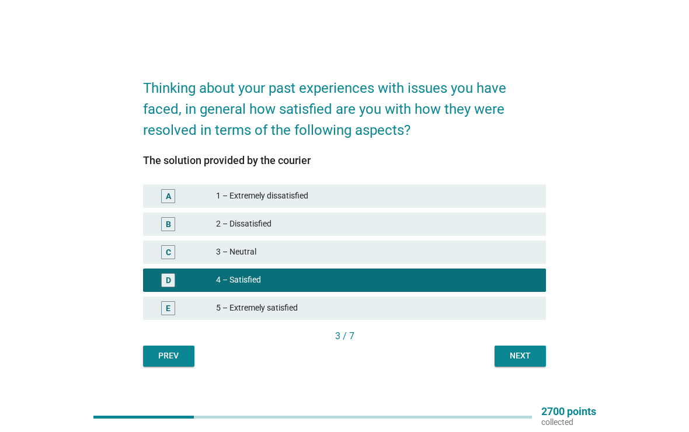
click at [524, 350] on div "Next" at bounding box center [520, 356] width 33 height 12
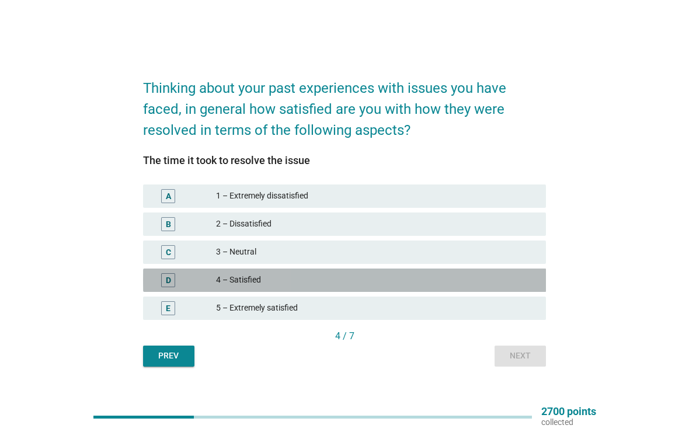
click at [477, 279] on div "4 – Satisfied" at bounding box center [376, 280] width 320 height 14
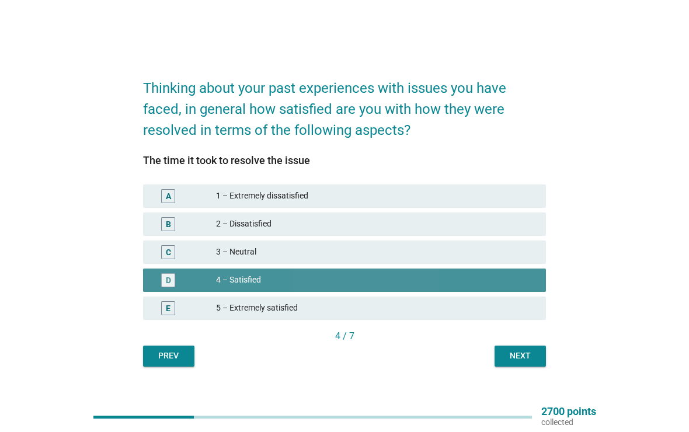
click at [527, 361] on div "Next" at bounding box center [520, 356] width 33 height 12
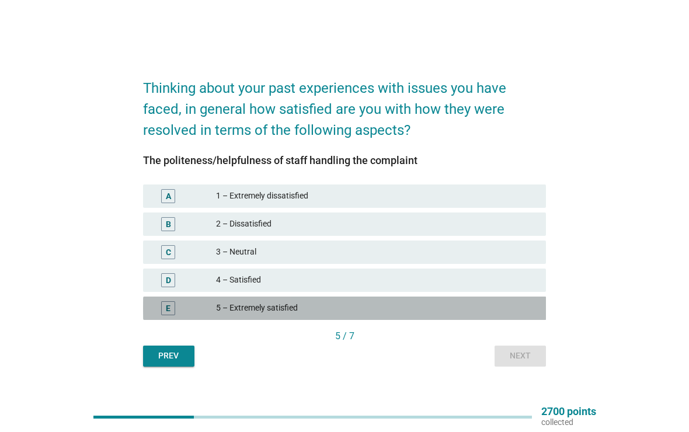
click at [511, 303] on div "5 – Extremely satisfied" at bounding box center [376, 308] width 320 height 14
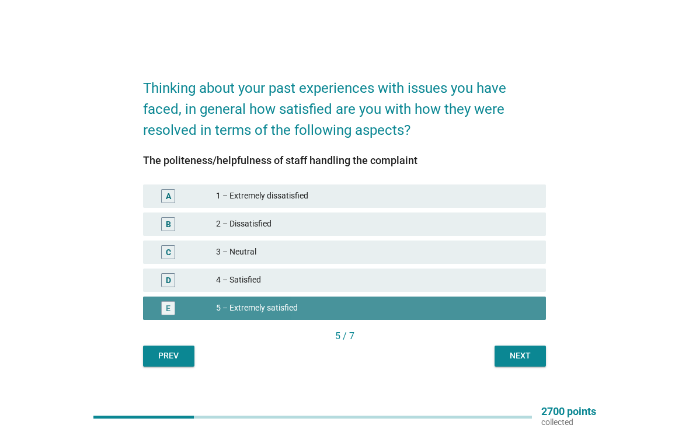
click at [523, 352] on div "Next" at bounding box center [520, 356] width 33 height 12
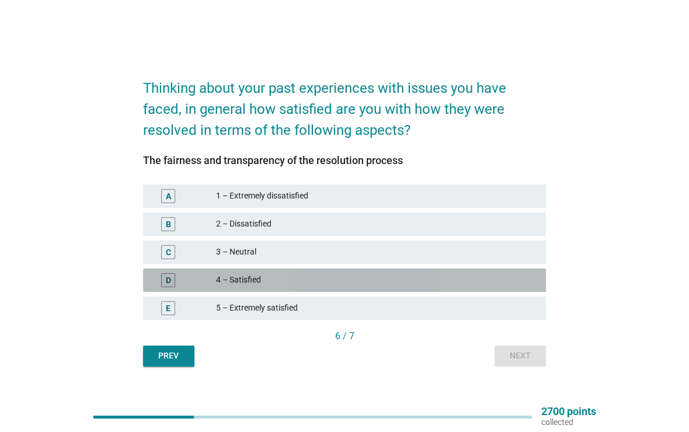
click at [481, 278] on div "4 – Satisfied" at bounding box center [376, 280] width 320 height 14
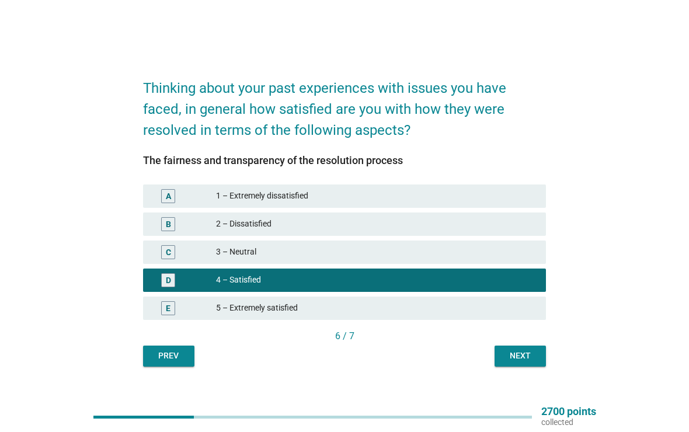
click at [528, 361] on div "Next" at bounding box center [520, 356] width 33 height 12
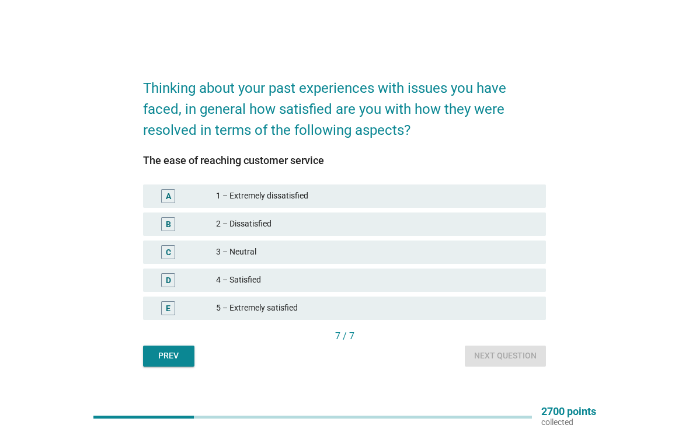
click at [473, 281] on div "4 – Satisfied" at bounding box center [376, 280] width 320 height 14
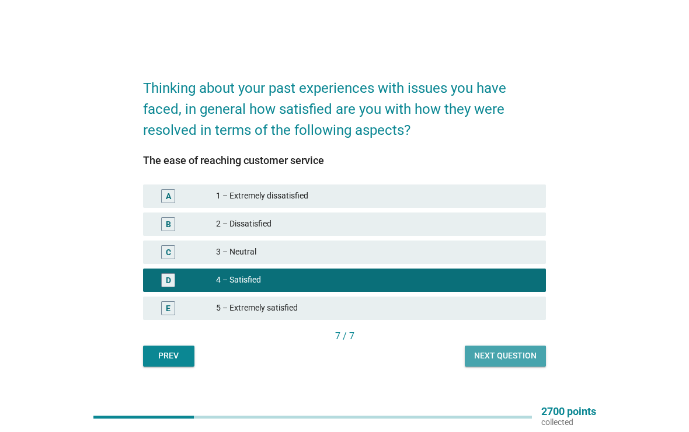
click at [516, 354] on div "Next question" at bounding box center [505, 356] width 62 height 12
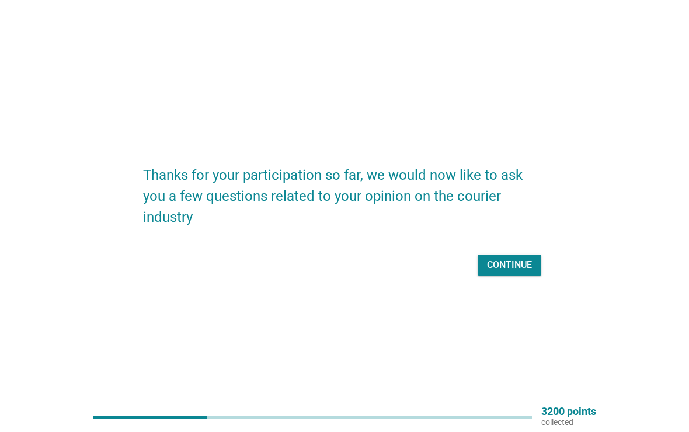
click at [519, 258] on div "Continue" at bounding box center [509, 265] width 45 height 14
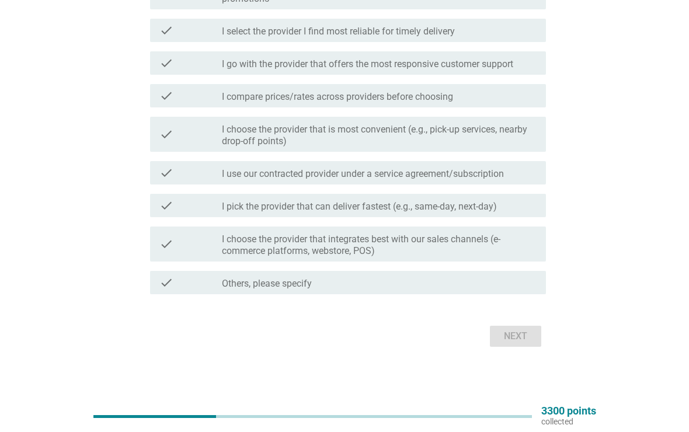
scroll to position [212, 0]
click at [445, 167] on label "I use our contracted provider under a service agreement/subscription" at bounding box center [363, 173] width 282 height 12
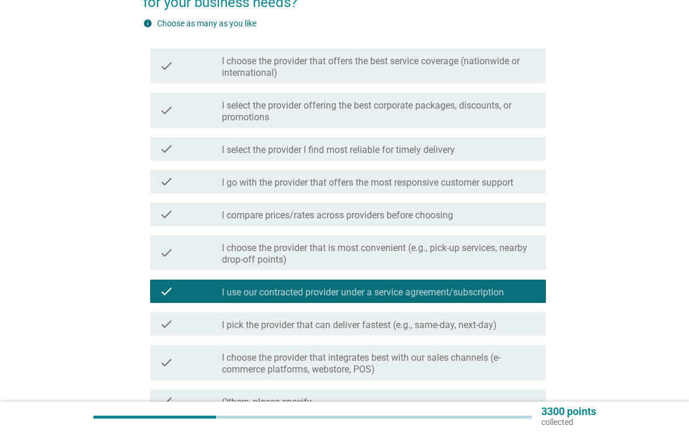
scroll to position [93, 0]
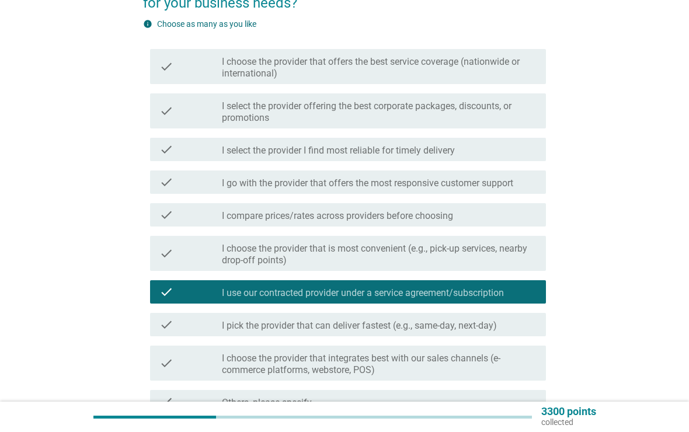
click at [512, 184] on label "I go with the provider that offers the most responsive customer support" at bounding box center [367, 183] width 291 height 12
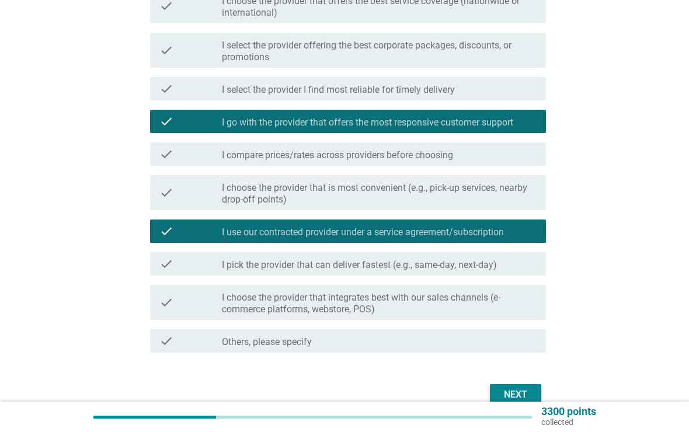
scroll to position [213, 0]
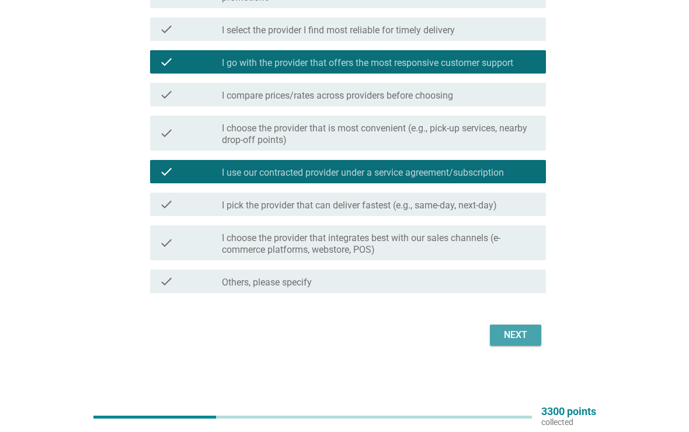
click at [525, 329] on div "Next" at bounding box center [515, 335] width 33 height 14
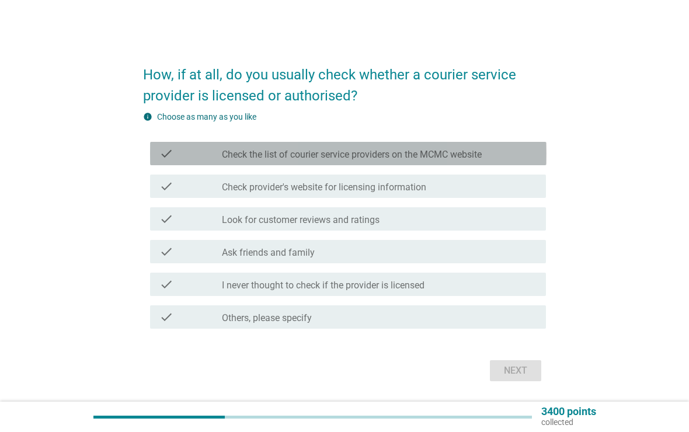
click at [517, 145] on div "check check_box_outline_blank Check the list of courier service providers on th…" at bounding box center [348, 153] width 396 height 23
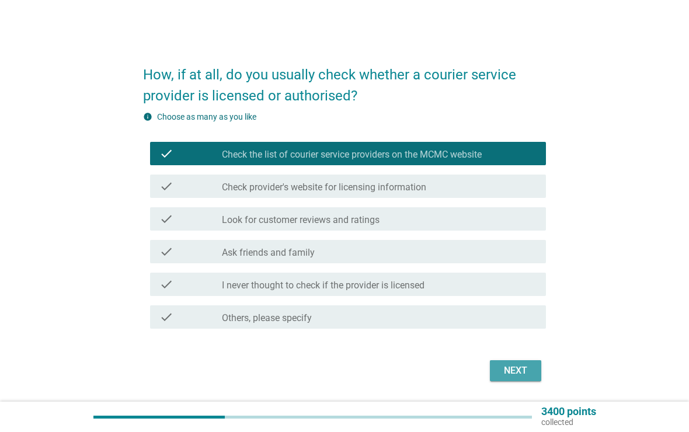
click at [515, 366] on div "Next" at bounding box center [515, 371] width 33 height 14
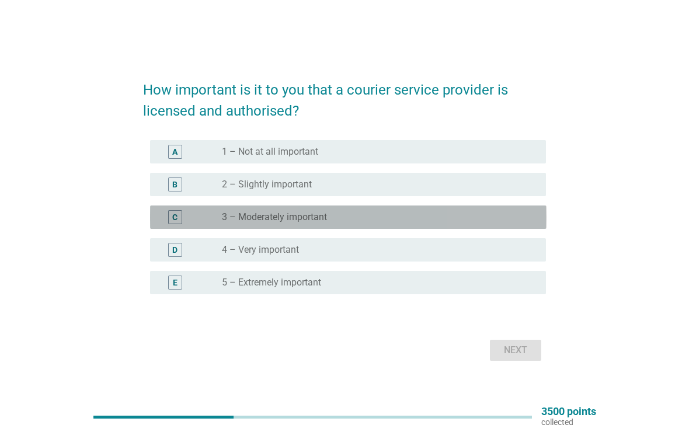
click at [474, 219] on div "radio_button_unchecked 3 – Moderately important" at bounding box center [374, 217] width 305 height 12
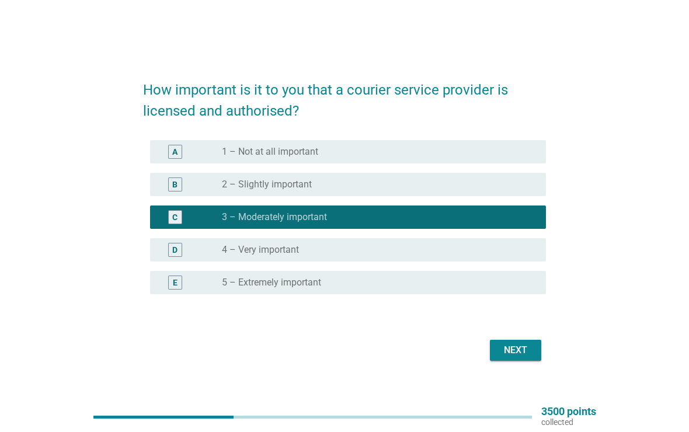
click at [519, 356] on div "Next" at bounding box center [515, 350] width 33 height 14
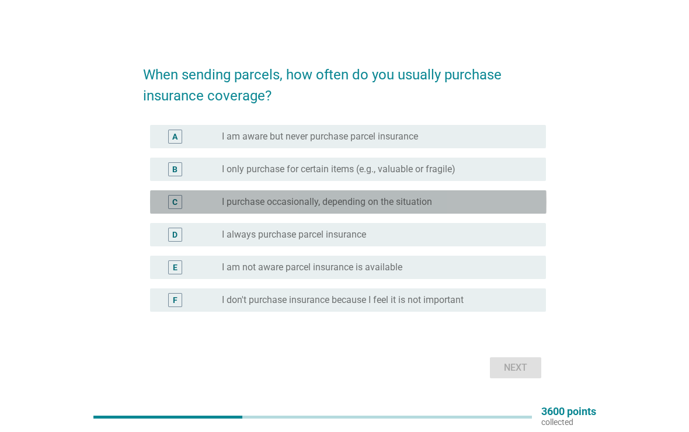
click at [478, 201] on div "radio_button_unchecked I purchase occasionally, depending on the situation" at bounding box center [374, 202] width 305 height 12
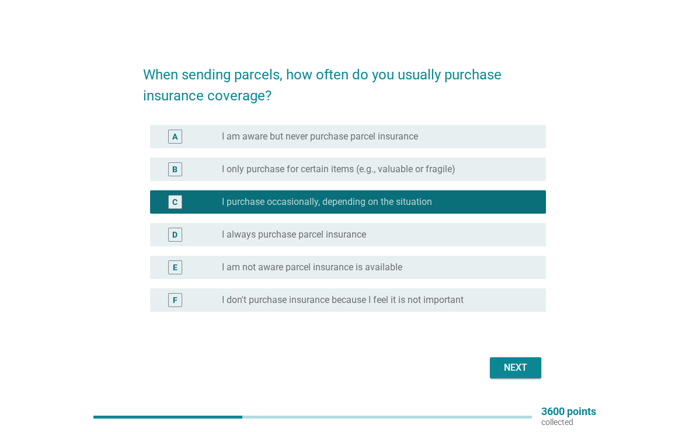
click at [507, 369] on div "Next" at bounding box center [515, 368] width 33 height 14
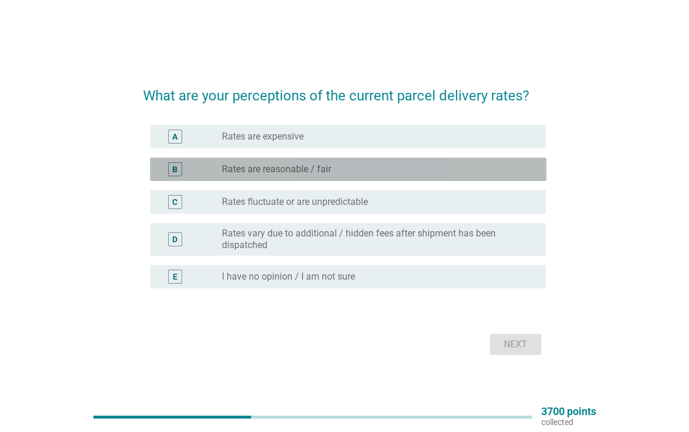
click at [509, 167] on div "radio_button_unchecked Rates are reasonable / fair" at bounding box center [374, 169] width 305 height 12
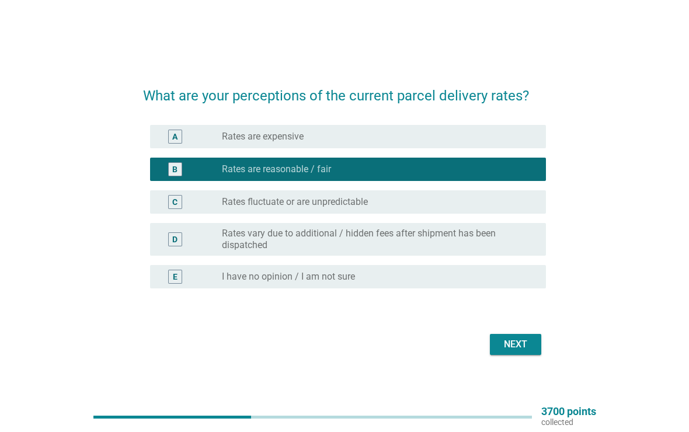
click at [515, 345] on div "Next" at bounding box center [515, 344] width 33 height 14
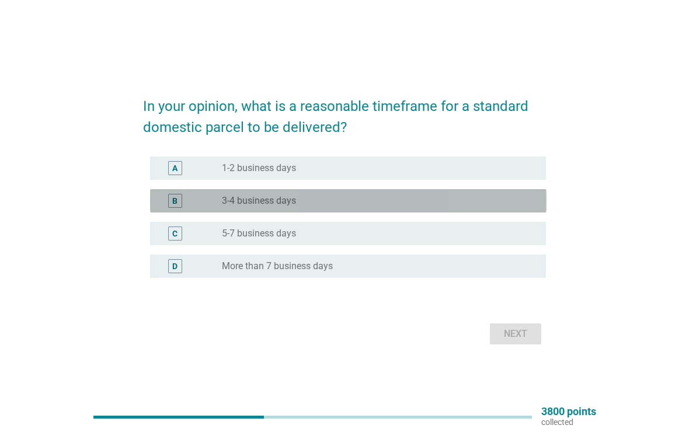
click at [500, 202] on div "radio_button_unchecked 3-4 business days" at bounding box center [374, 201] width 305 height 12
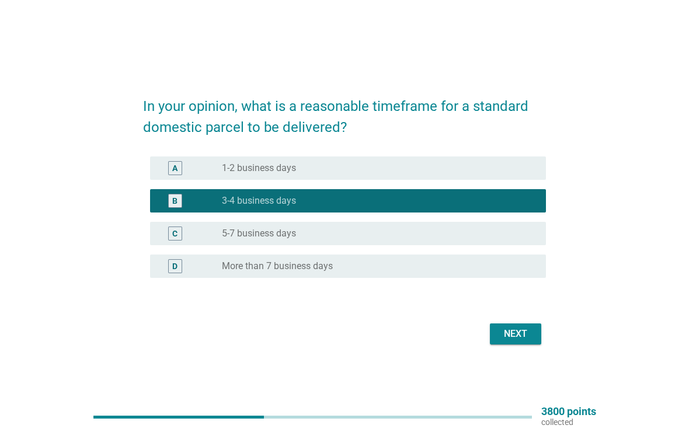
click at [513, 331] on div "Next" at bounding box center [515, 334] width 33 height 14
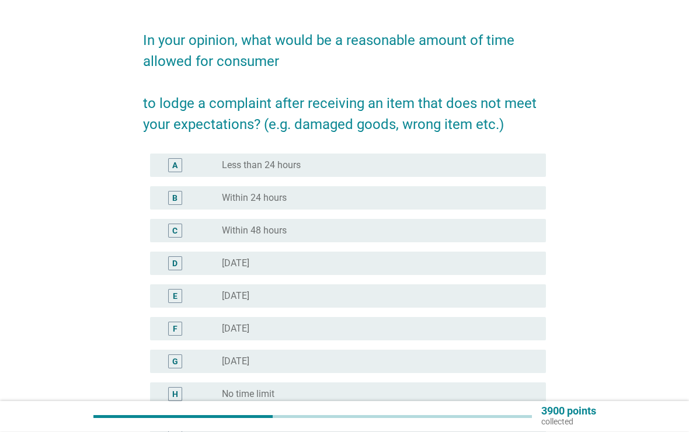
scroll to position [34, 0]
click at [489, 166] on div "radio_button_unchecked Less than 24 hours" at bounding box center [374, 165] width 305 height 12
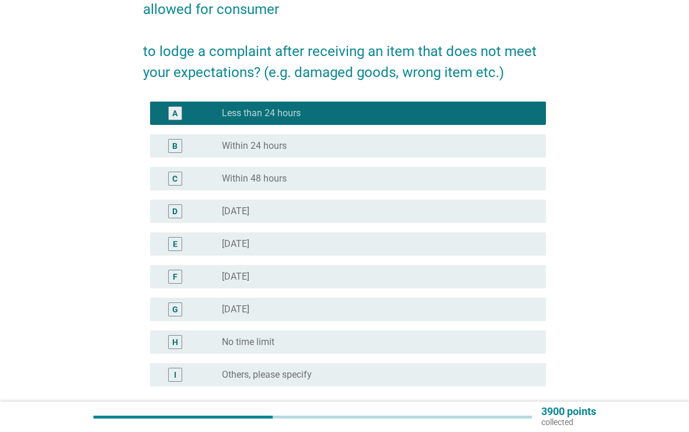
scroll to position [194, 0]
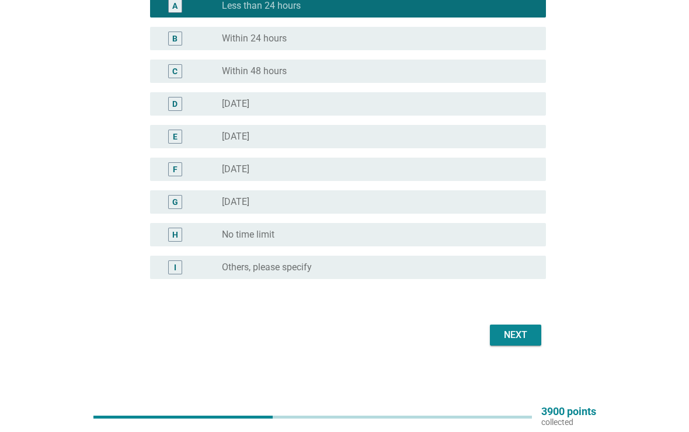
click at [515, 339] on div "Next" at bounding box center [515, 335] width 33 height 14
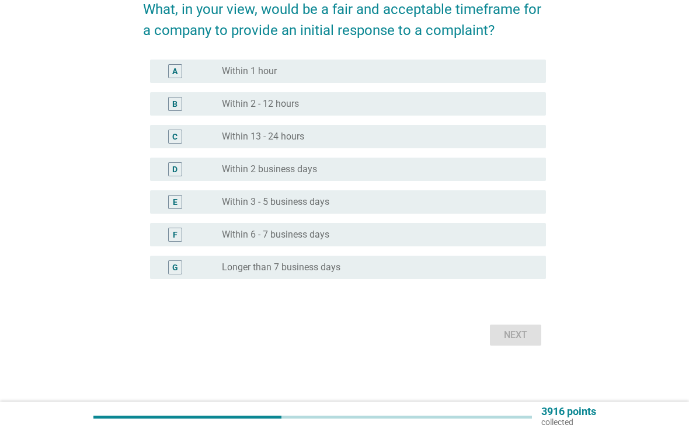
scroll to position [0, 0]
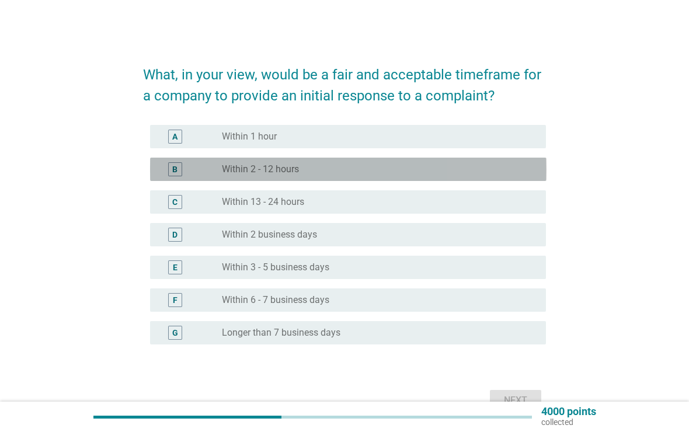
click at [493, 164] on div "radio_button_unchecked Within 2 - 12 hours" at bounding box center [374, 169] width 305 height 12
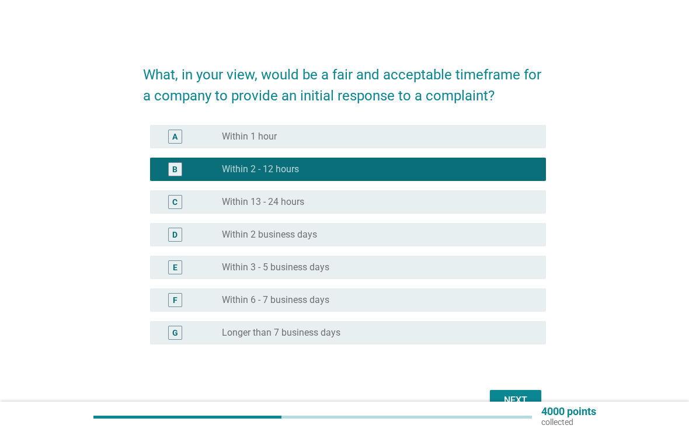
click at [516, 391] on button "Next" at bounding box center [515, 400] width 51 height 21
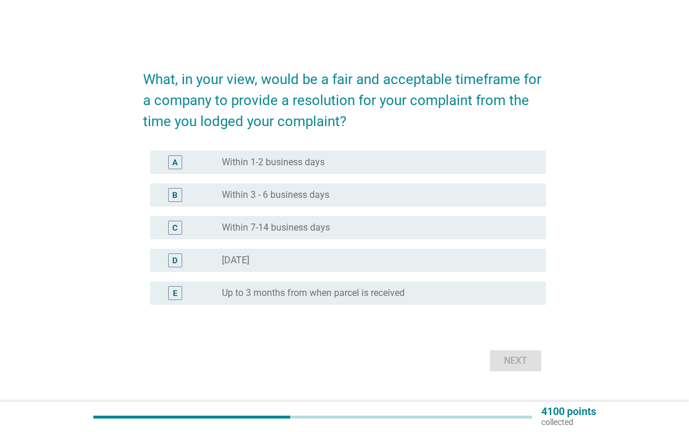
click at [502, 163] on div "radio_button_unchecked Within 1-2 business days" at bounding box center [374, 162] width 305 height 12
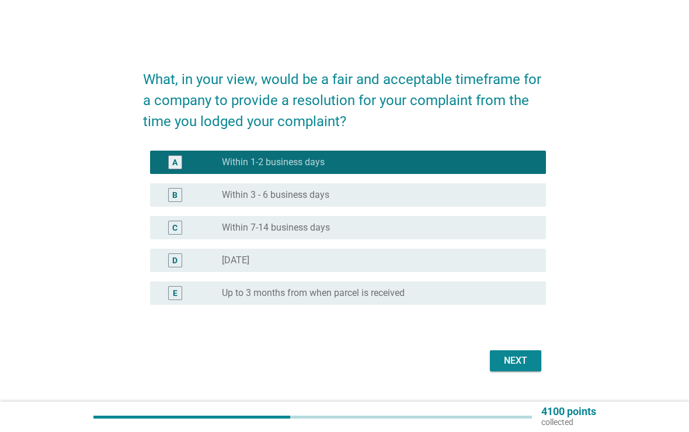
click at [523, 365] on div "Next" at bounding box center [515, 361] width 33 height 14
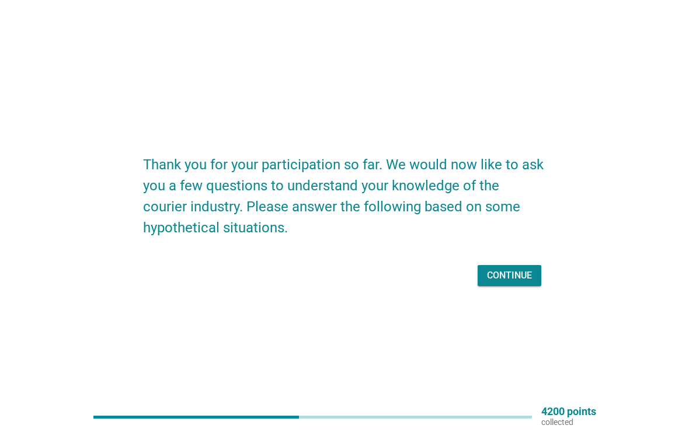
click at [516, 269] on div "Continue" at bounding box center [509, 275] width 45 height 14
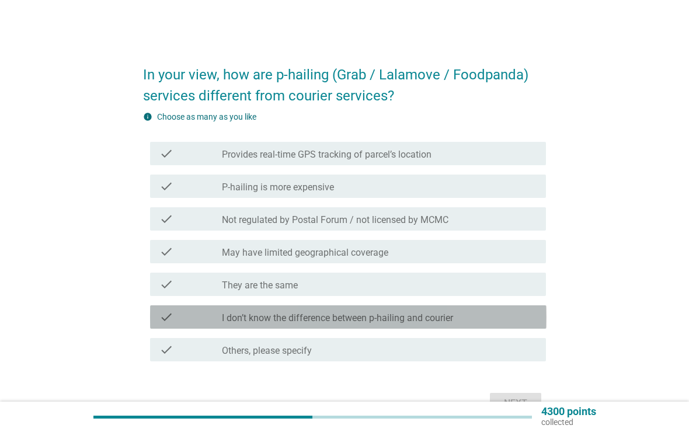
click at [494, 316] on div "check_box_outline_blank I don’t know the difference between p-hailing and couri…" at bounding box center [379, 317] width 315 height 14
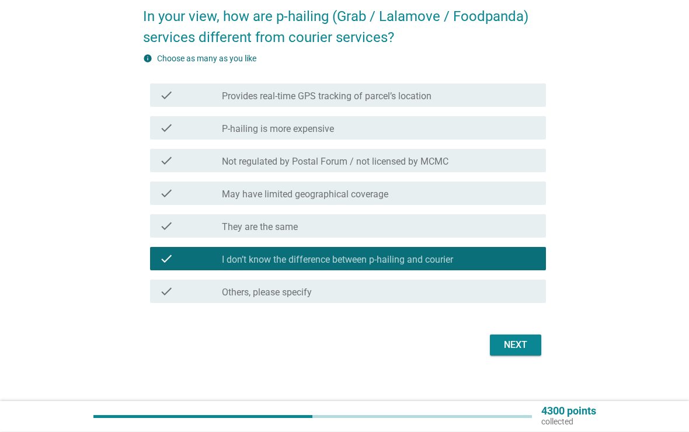
scroll to position [68, 0]
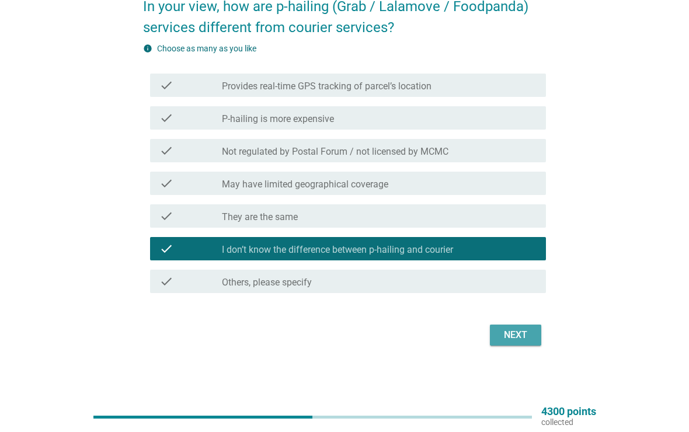
click at [515, 337] on div "Next" at bounding box center [515, 335] width 33 height 14
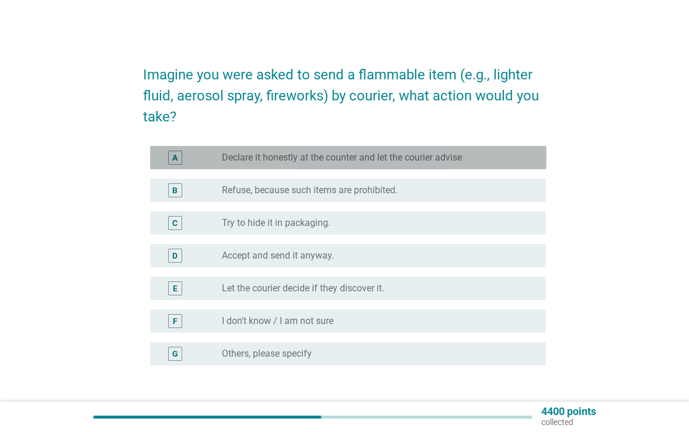
click at [522, 156] on div "radio_button_unchecked Declare it honestly at the counter and let the courier a…" at bounding box center [374, 158] width 305 height 12
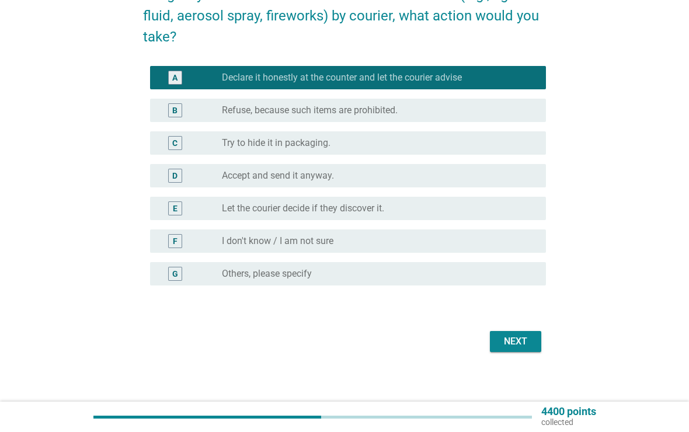
scroll to position [82, 0]
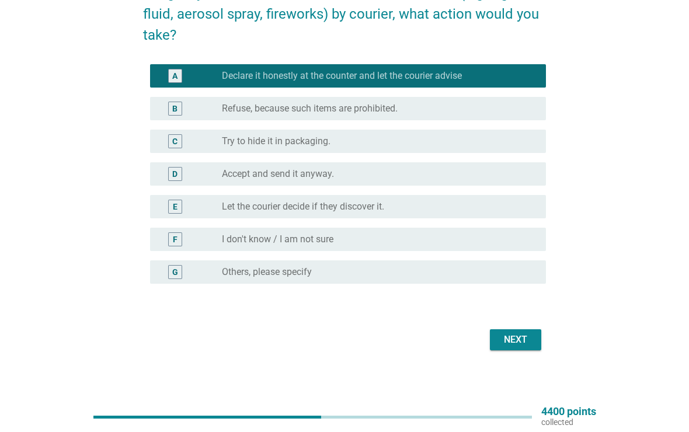
click at [521, 347] on button "Next" at bounding box center [515, 339] width 51 height 21
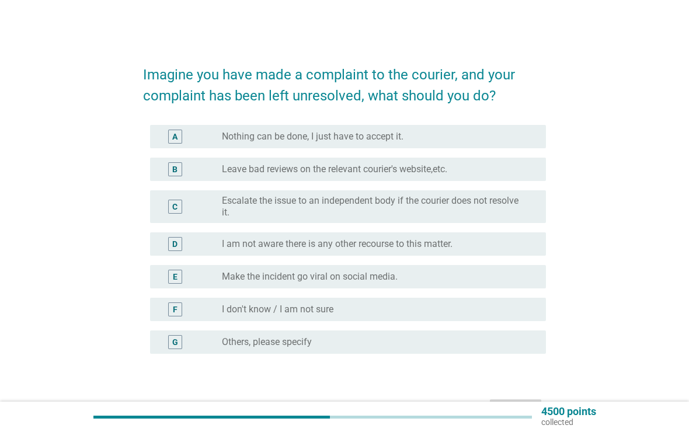
click at [105, 209] on div "Imagine you have made a complaint to the courier, and your complaint has been l…" at bounding box center [344, 238] width 633 height 390
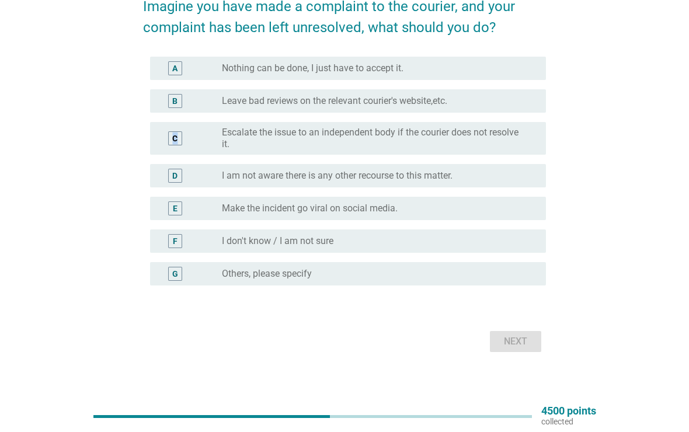
scroll to position [68, 0]
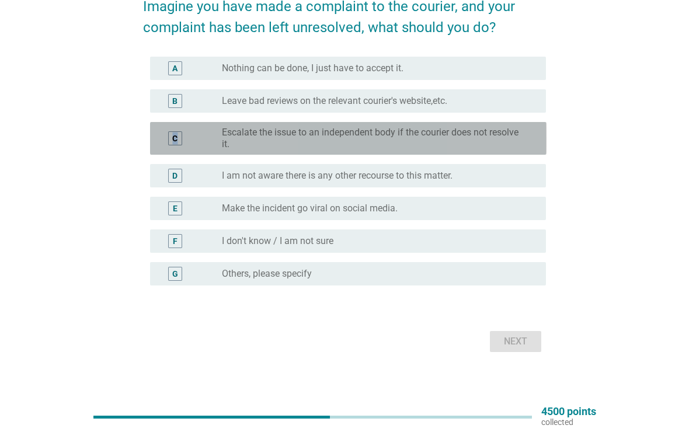
click at [490, 133] on label "Escalate the issue to an independent body if the courier does not resolve it." at bounding box center [374, 138] width 305 height 23
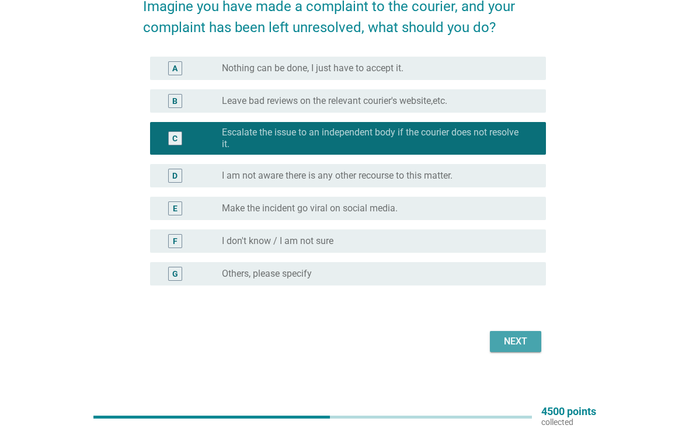
click at [532, 336] on button "Next" at bounding box center [515, 341] width 51 height 21
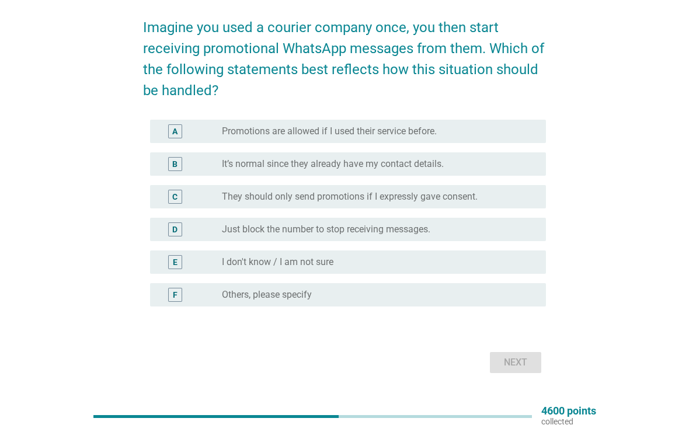
scroll to position [47, 0]
click at [507, 199] on div "radio_button_unchecked They should only send promotions if I expressly gave con…" at bounding box center [374, 197] width 305 height 12
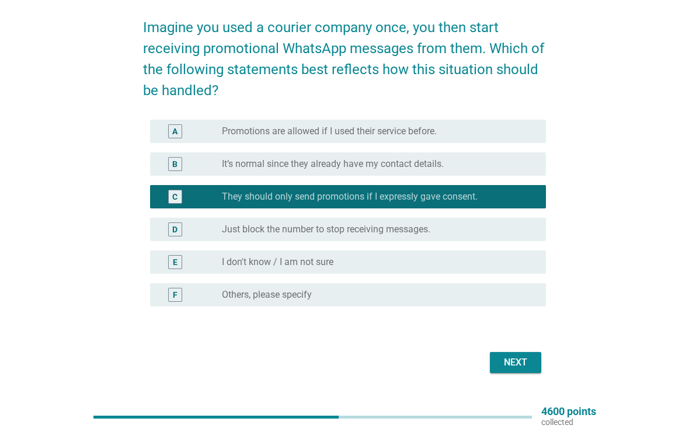
click at [519, 361] on div "Next" at bounding box center [515, 362] width 33 height 14
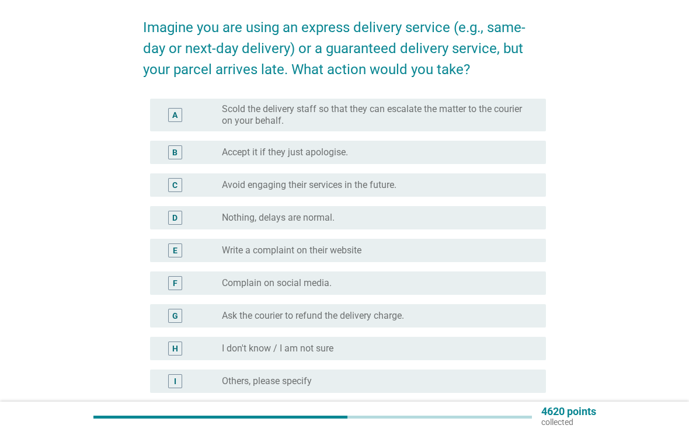
scroll to position [0, 0]
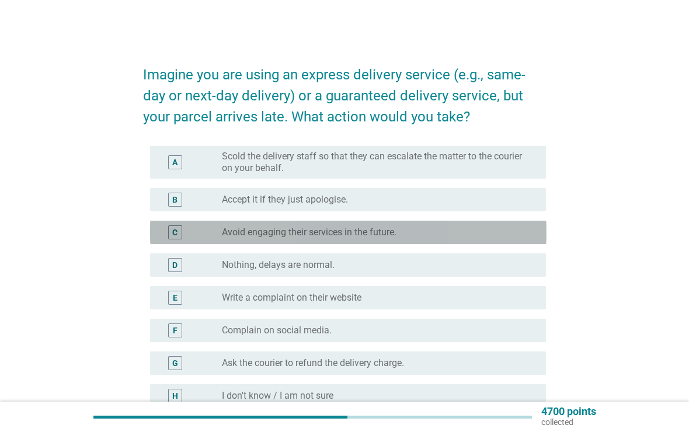
click at [481, 227] on div "radio_button_unchecked Avoid engaging their services in the future." at bounding box center [374, 232] width 305 height 12
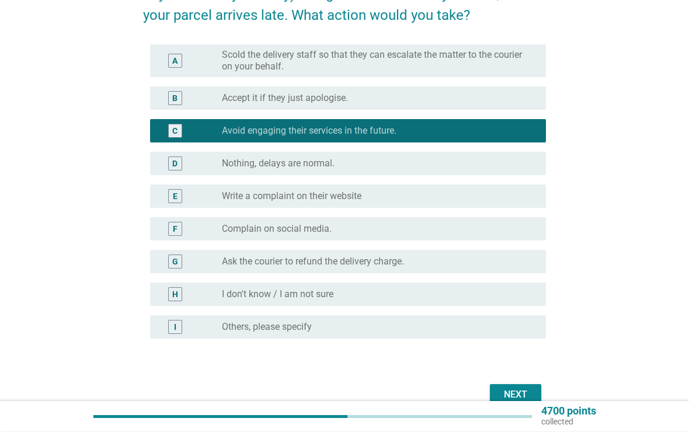
scroll to position [102, 0]
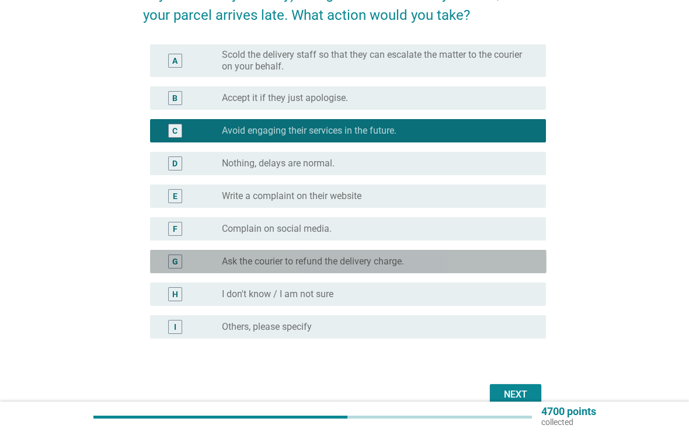
click at [485, 263] on div "radio_button_unchecked Ask the courier to refund the delivery charge." at bounding box center [374, 262] width 305 height 12
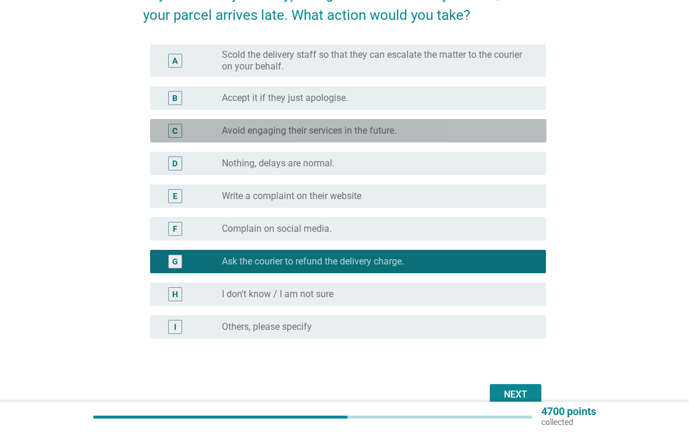
click at [472, 130] on div "radio_button_unchecked Avoid engaging their services in the future." at bounding box center [374, 131] width 305 height 12
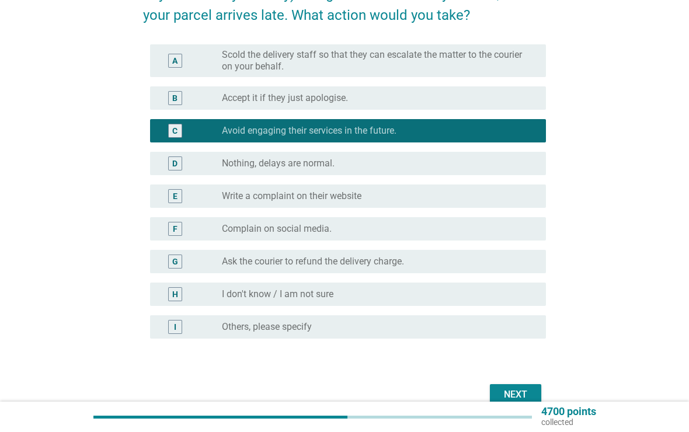
click at [519, 392] on div "Next" at bounding box center [515, 394] width 33 height 14
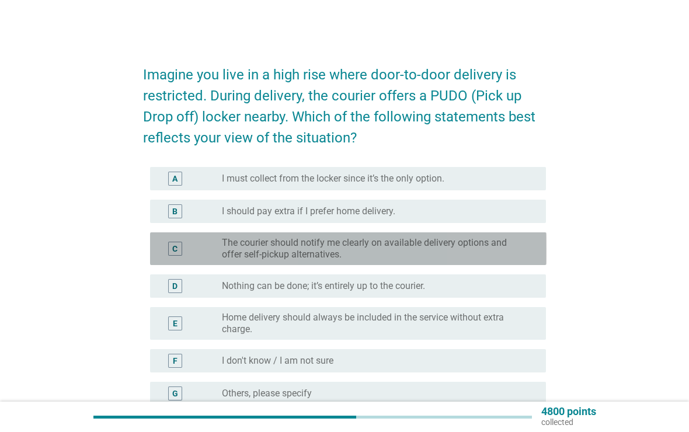
click at [467, 246] on label "The courier should notify me clearly on available delivery options and offer se…" at bounding box center [374, 248] width 305 height 23
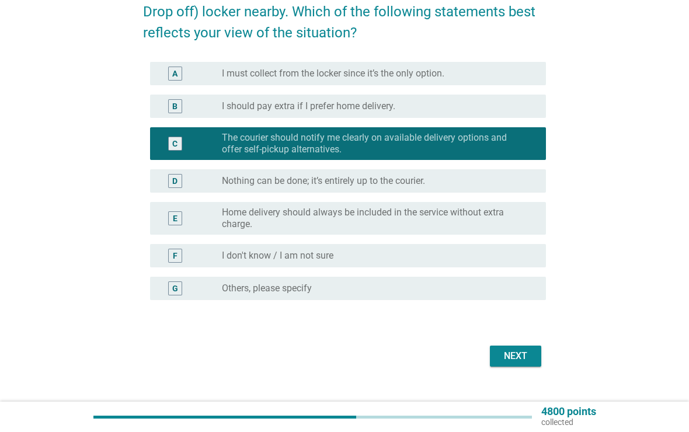
scroll to position [126, 0]
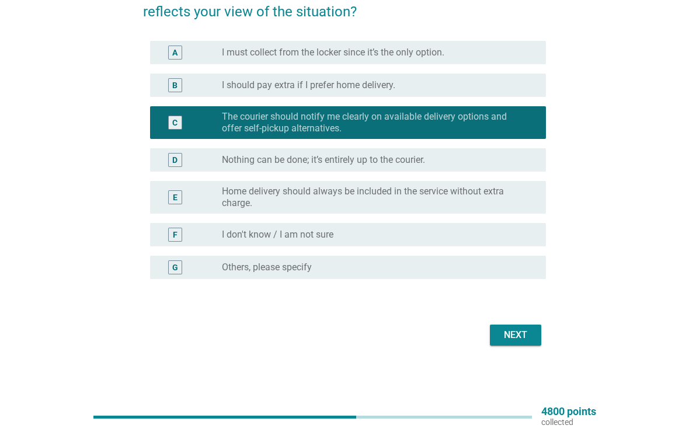
click at [511, 333] on div "Next" at bounding box center [515, 335] width 33 height 14
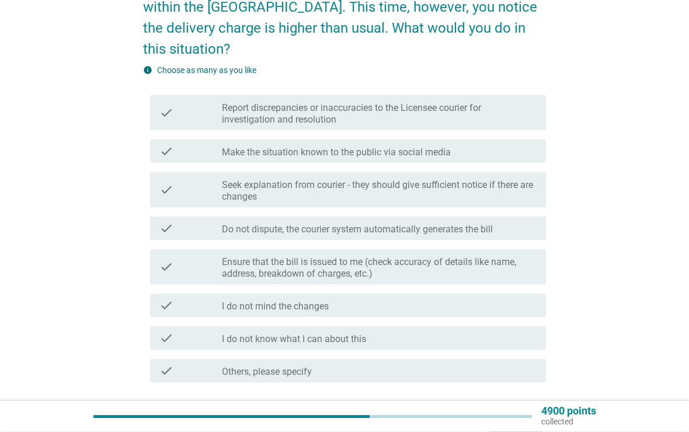
scroll to position [89, 0]
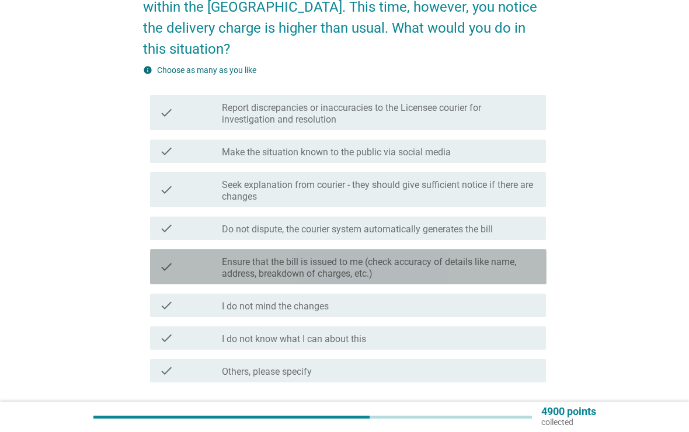
click at [474, 256] on label "Ensure that the bill is issued to me (check accuracy of details like name, addr…" at bounding box center [379, 267] width 315 height 23
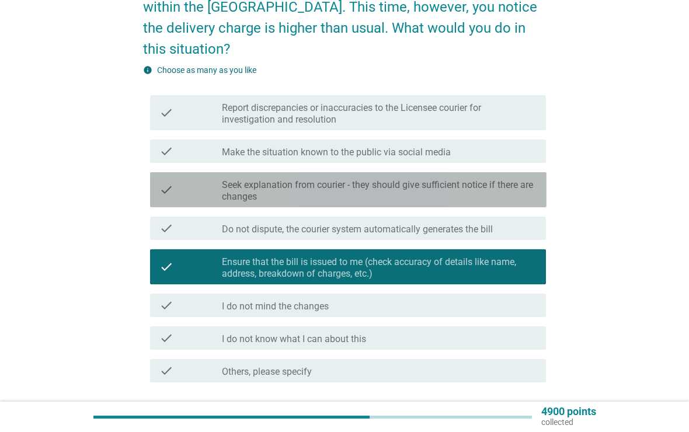
click at [491, 179] on label "Seek explanation from courier - they should give sufficient notice if there are…" at bounding box center [379, 190] width 315 height 23
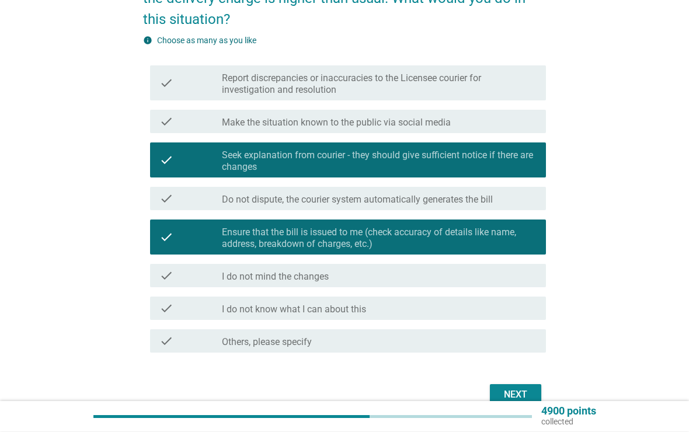
scroll to position [118, 0]
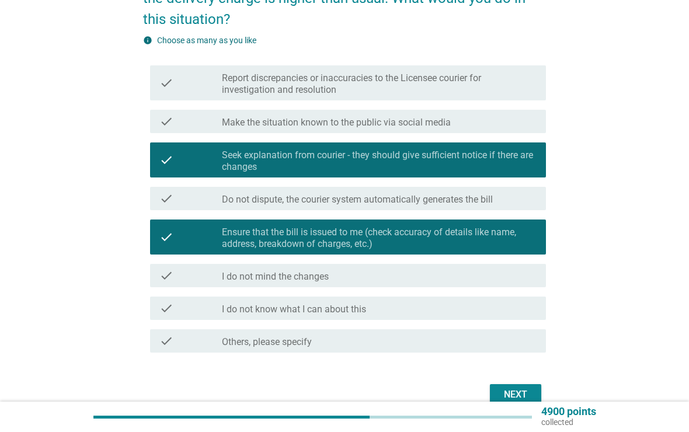
click at [463, 72] on label "Report discrepancies or inaccuracies to the Licensee courier for investigation …" at bounding box center [379, 83] width 315 height 23
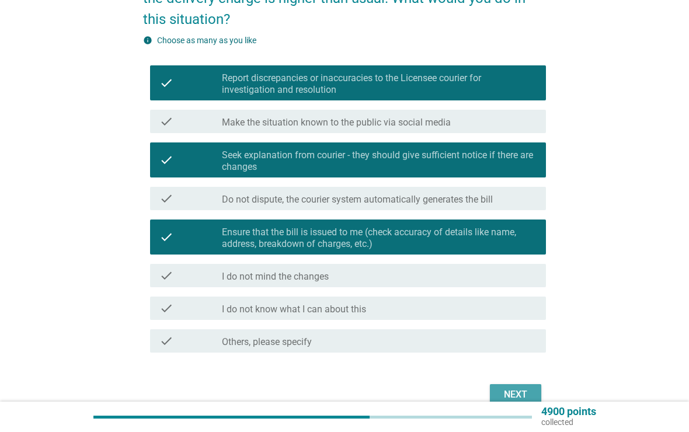
click at [516, 387] on div "Next" at bounding box center [515, 394] width 33 height 14
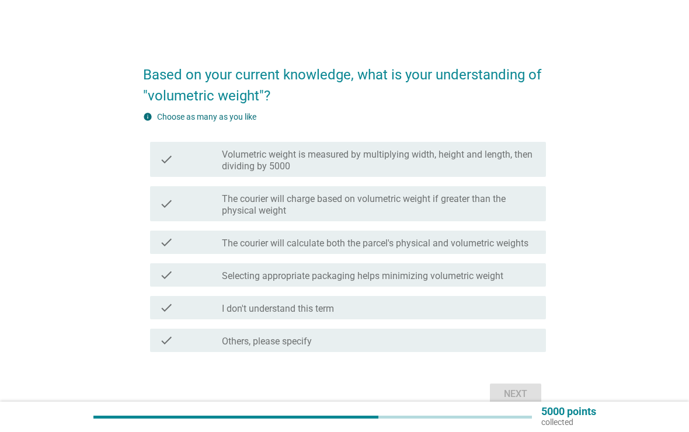
click at [516, 306] on div "check_box_outline_blank I don't understand this term" at bounding box center [379, 308] width 315 height 14
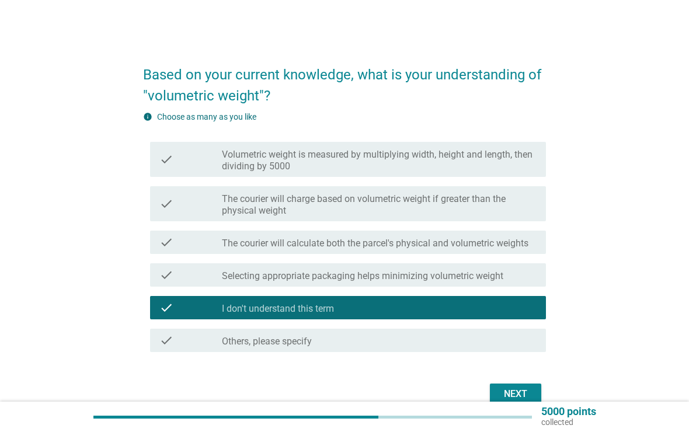
click at [526, 394] on div "Next" at bounding box center [515, 394] width 33 height 14
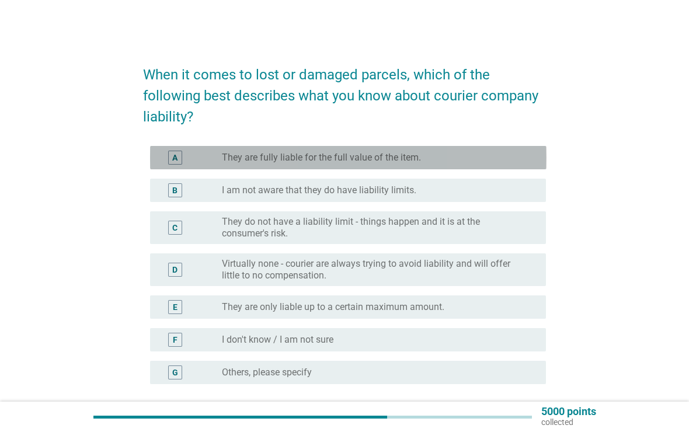
click at [479, 153] on div "radio_button_unchecked They are fully liable for the full value of the item." at bounding box center [374, 158] width 305 height 12
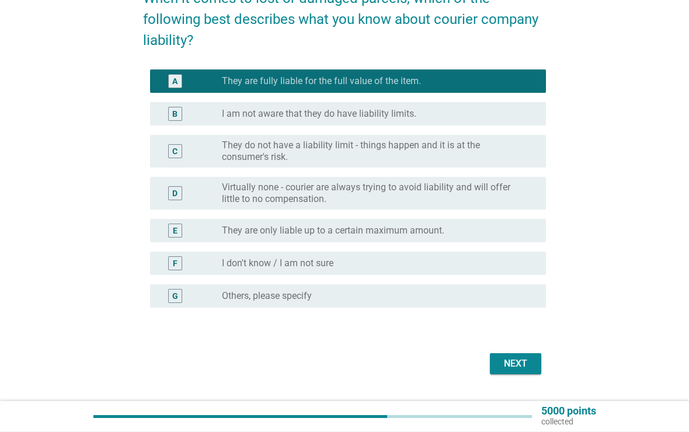
scroll to position [76, 0]
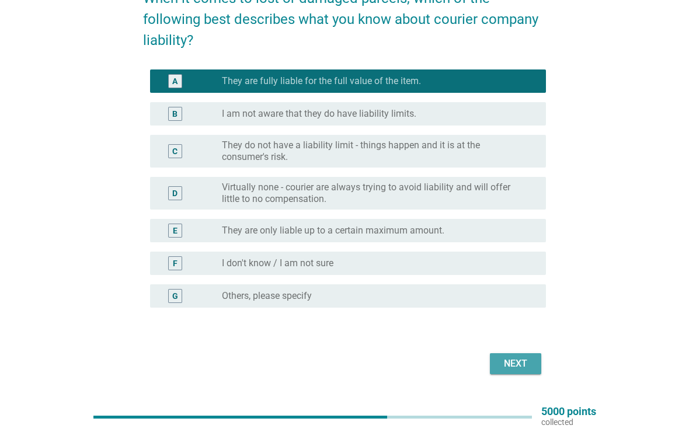
click at [511, 362] on div "Next" at bounding box center [515, 364] width 33 height 14
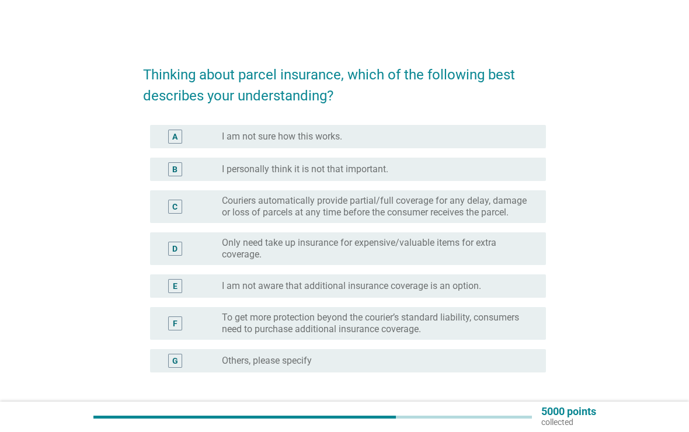
click at [282, 204] on label "Couriers automatically provide partial/full coverage for any delay, damage or l…" at bounding box center [374, 206] width 305 height 23
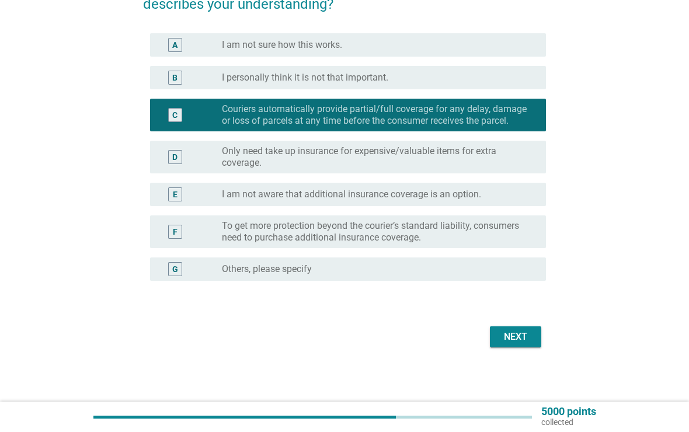
scroll to position [93, 0]
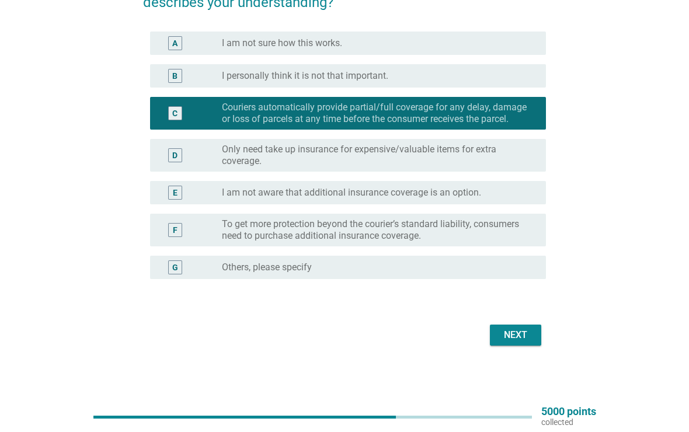
click at [501, 334] on div "Next" at bounding box center [515, 335] width 33 height 14
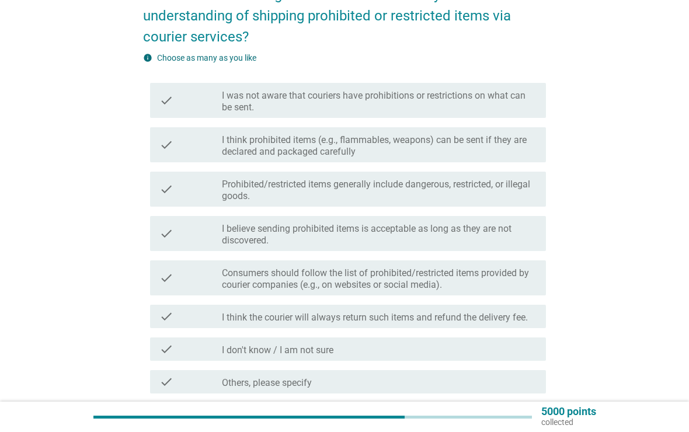
scroll to position [142, 0]
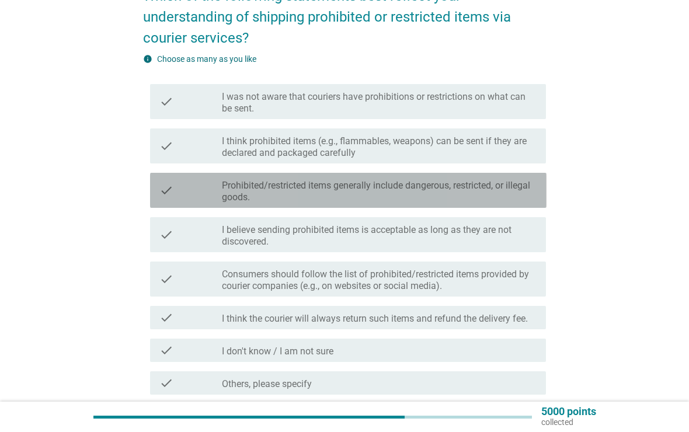
click at [215, 177] on div "check" at bounding box center [190, 190] width 63 height 26
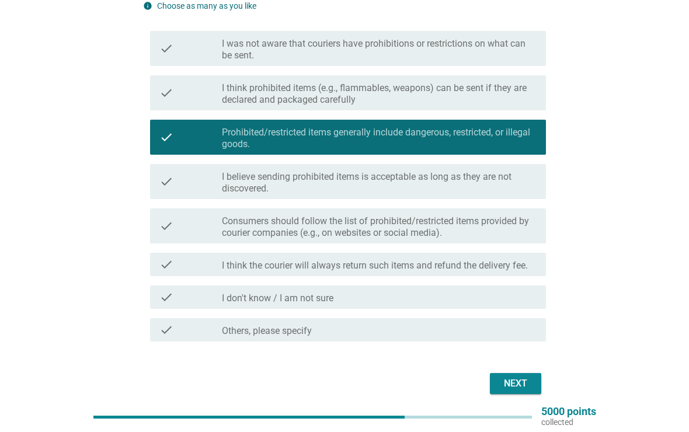
scroll to position [194, 0]
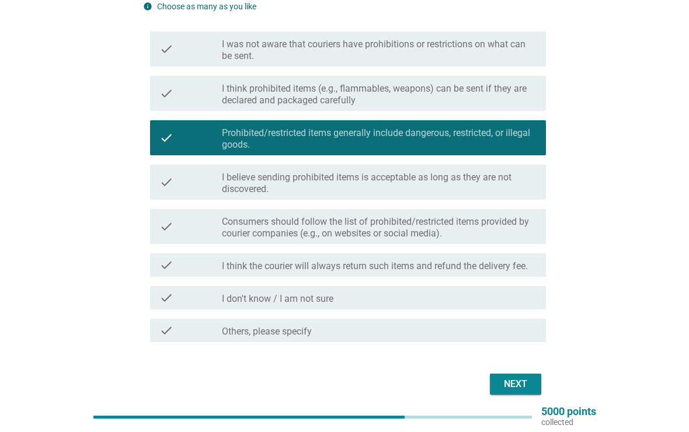
click at [519, 373] on button "Next" at bounding box center [515, 383] width 51 height 21
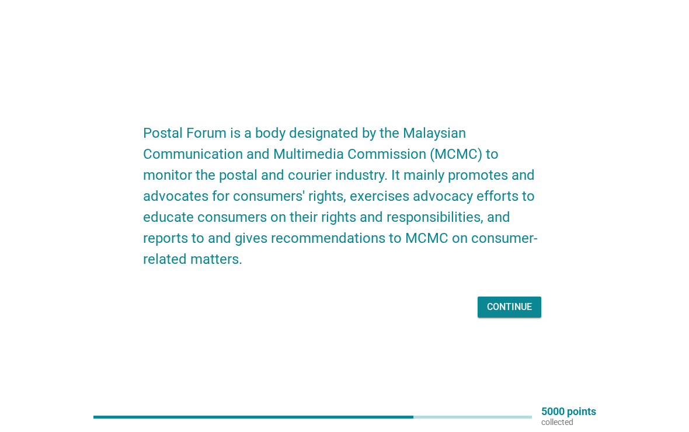
click at [509, 305] on button "Continue" at bounding box center [509, 306] width 64 height 21
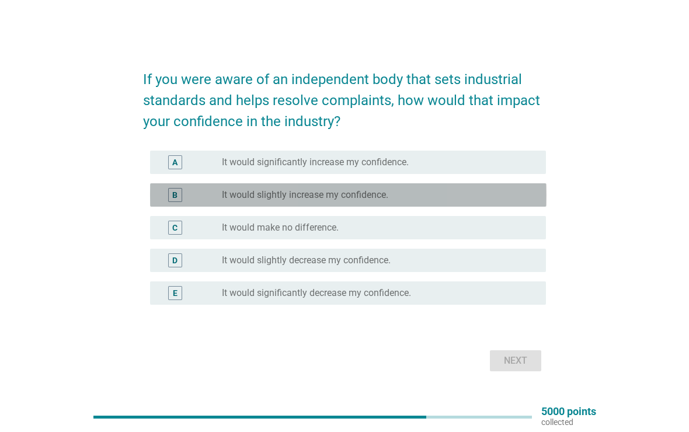
click at [457, 194] on div "radio_button_unchecked It would slightly increase my confidence." at bounding box center [374, 195] width 305 height 12
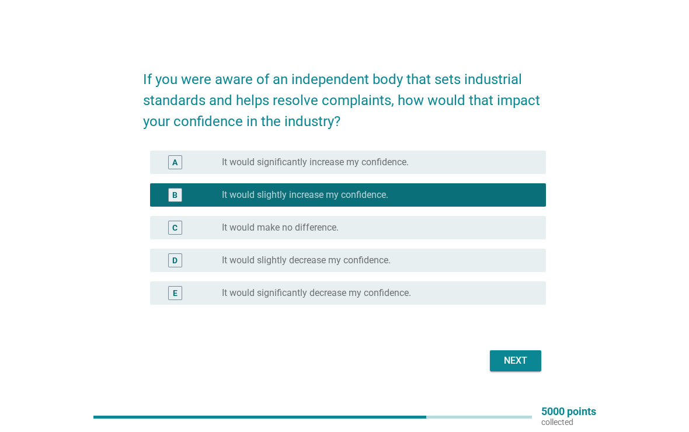
click at [518, 369] on button "Next" at bounding box center [515, 360] width 51 height 21
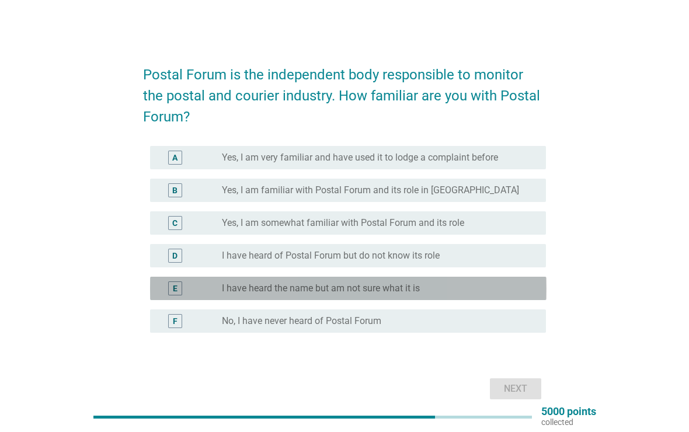
click at [491, 298] on div "E radio_button_unchecked I have heard the name but am not sure what it is" at bounding box center [348, 288] width 396 height 23
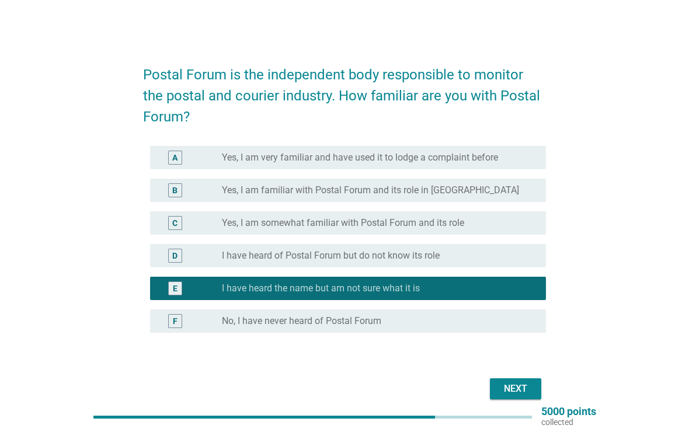
click at [519, 386] on div "Next" at bounding box center [515, 389] width 33 height 14
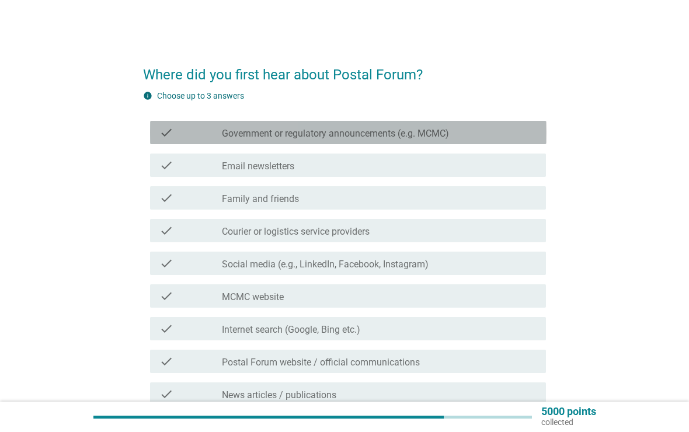
click at [510, 137] on div "check_box_outline_blank Government or regulatory announcements (e.g. MCMC)" at bounding box center [379, 132] width 315 height 14
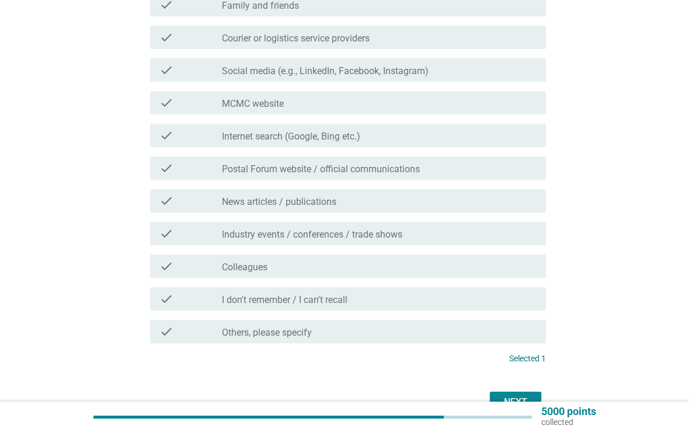
scroll to position [260, 0]
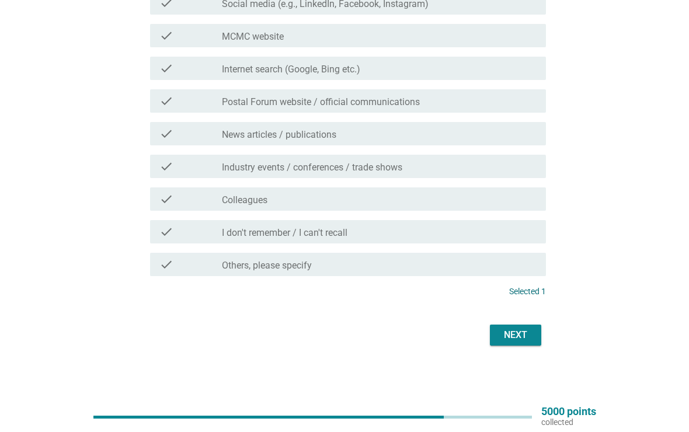
click at [508, 326] on button "Next" at bounding box center [515, 334] width 51 height 21
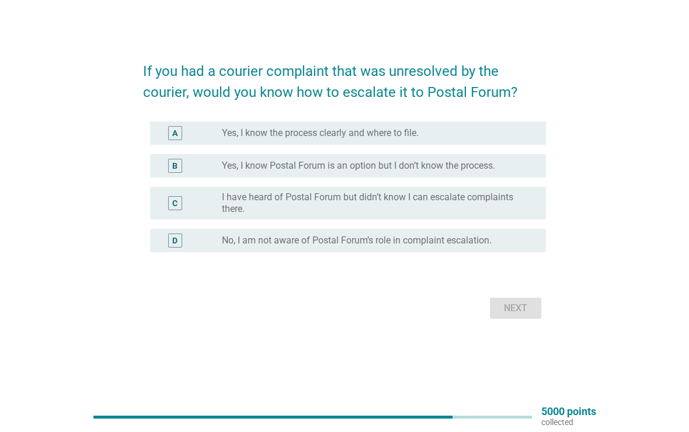
scroll to position [0, 0]
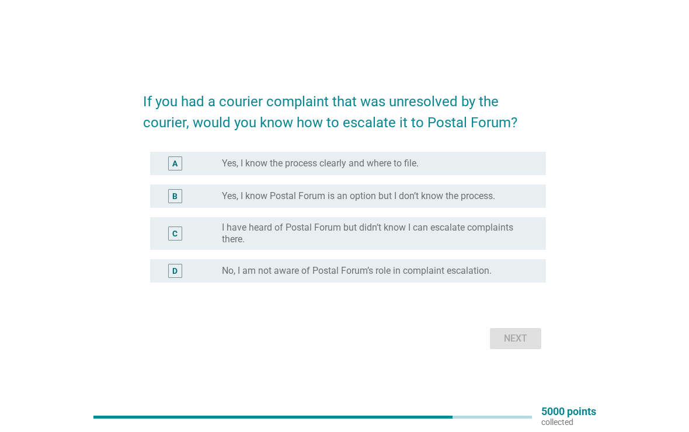
click at [495, 194] on label "Yes, I know Postal Forum is an option but I don’t know the process." at bounding box center [358, 196] width 273 height 12
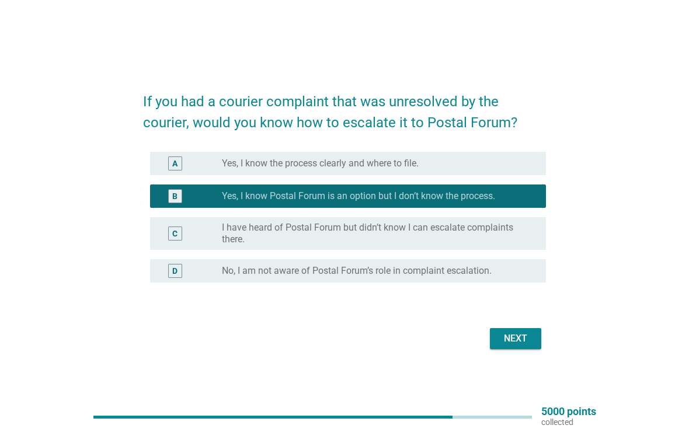
click at [512, 348] on button "Next" at bounding box center [515, 338] width 51 height 21
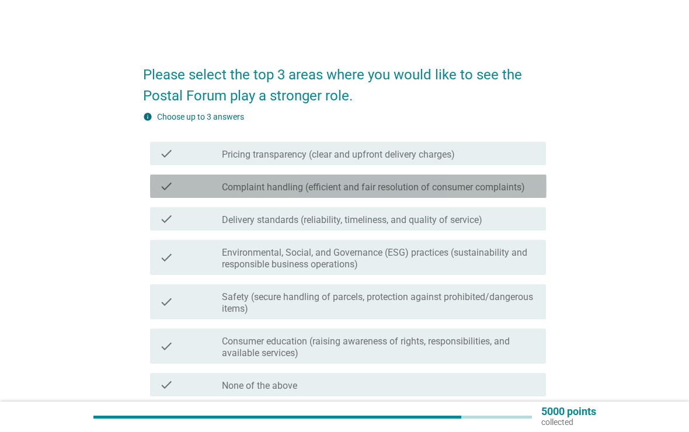
click at [510, 179] on div "check check_box_outline_blank Complaint handling (efficient and fair resolution…" at bounding box center [348, 185] width 396 height 23
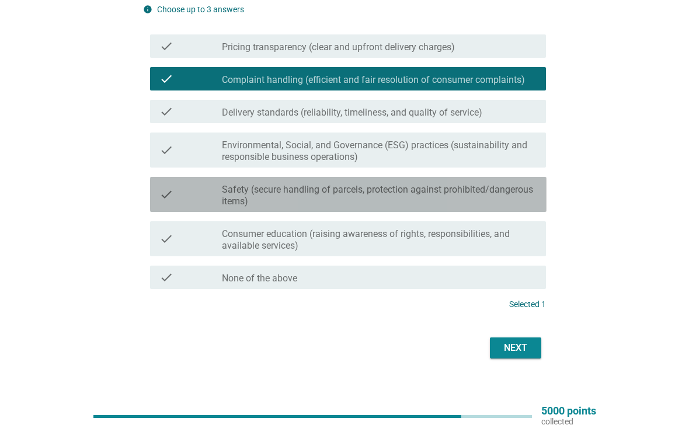
scroll to position [107, 0]
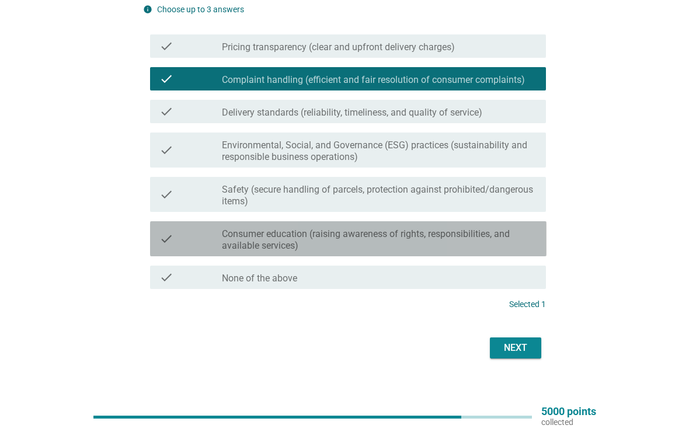
click at [503, 238] on label "Consumer education (raising awareness of rights, responsibilities, and availabl…" at bounding box center [379, 239] width 315 height 23
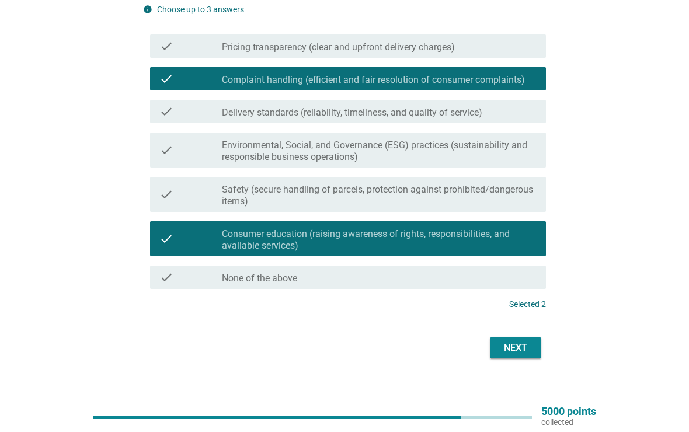
click at [510, 350] on div "Next" at bounding box center [515, 348] width 33 height 14
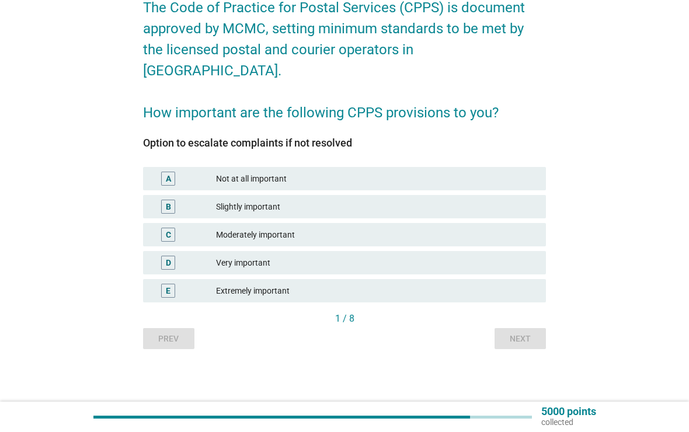
scroll to position [0, 0]
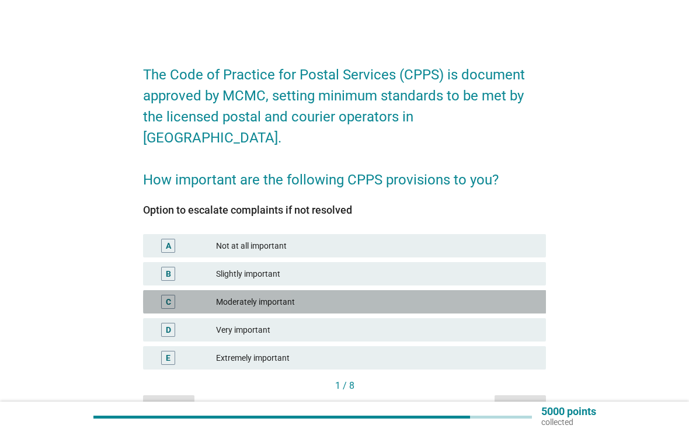
click at [494, 290] on div "C Moderately important" at bounding box center [344, 301] width 403 height 23
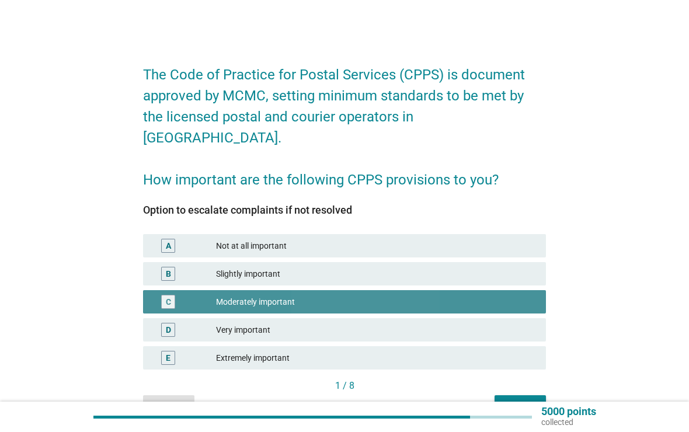
click at [526, 400] on div "Next" at bounding box center [520, 406] width 33 height 12
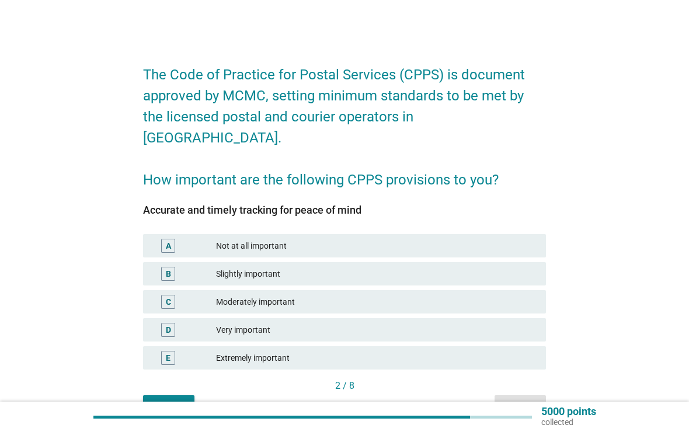
click at [491, 295] on div "Moderately important" at bounding box center [376, 302] width 320 height 14
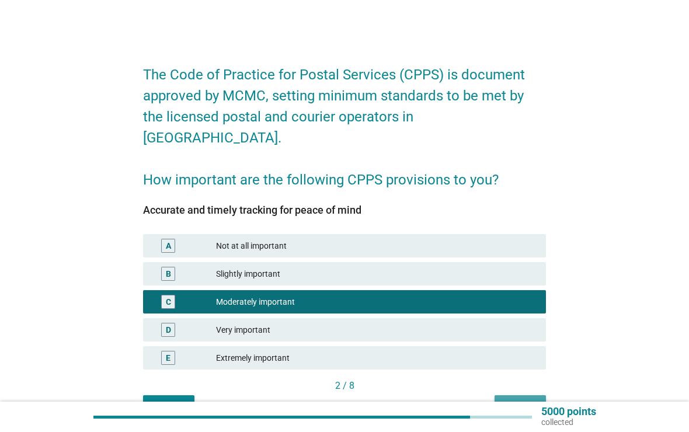
click at [532, 400] on div "Next" at bounding box center [520, 406] width 33 height 12
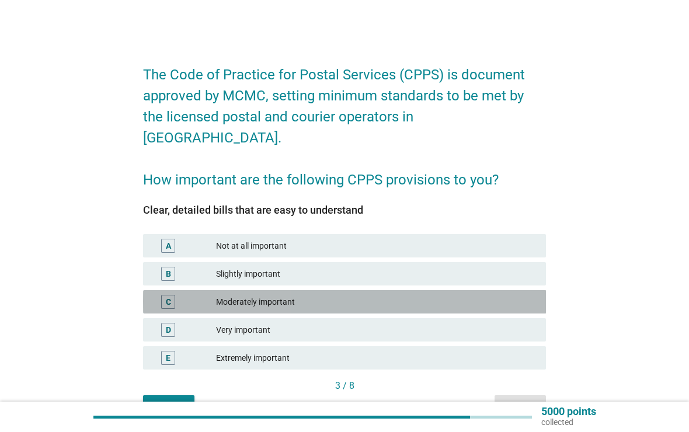
click at [476, 295] on div "Moderately important" at bounding box center [376, 302] width 320 height 14
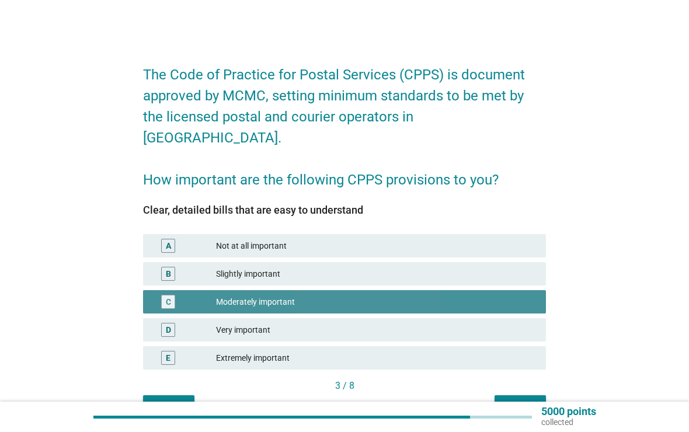
click at [528, 400] on div "Next" at bounding box center [520, 406] width 33 height 12
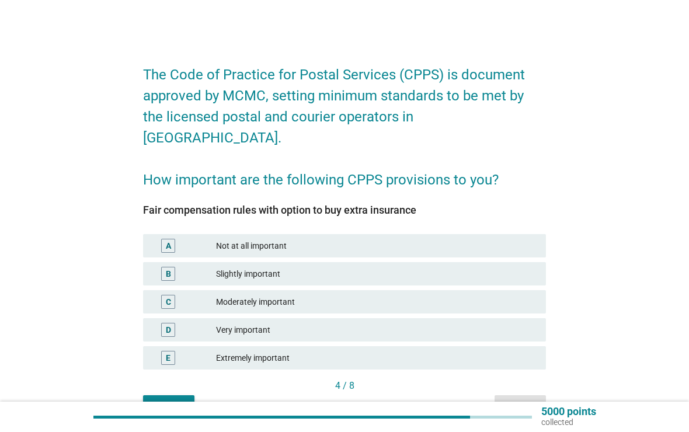
click at [461, 295] on div "Moderately important" at bounding box center [376, 302] width 320 height 14
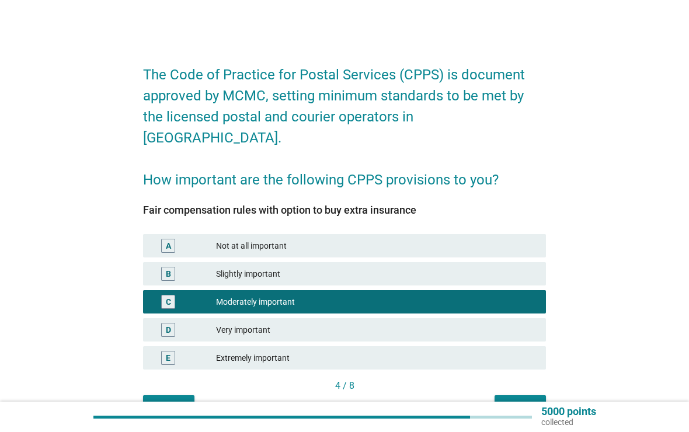
click at [518, 400] on div "Next" at bounding box center [520, 406] width 33 height 12
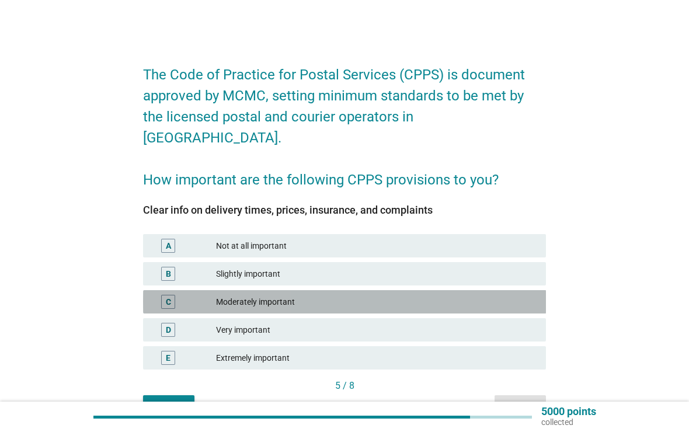
click at [462, 295] on div "Moderately important" at bounding box center [376, 302] width 320 height 14
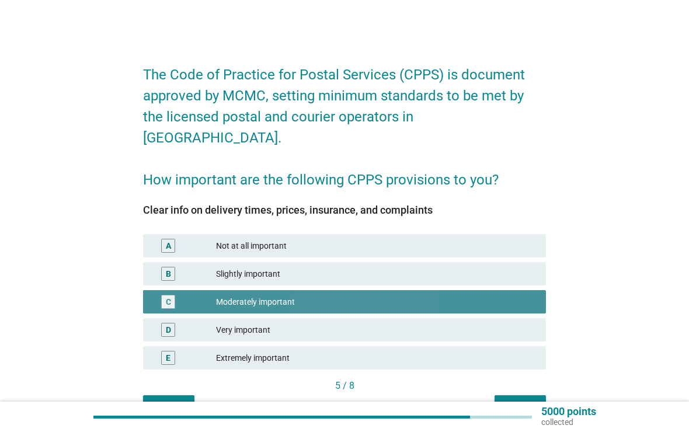
click at [530, 400] on div "Next" at bounding box center [520, 406] width 33 height 12
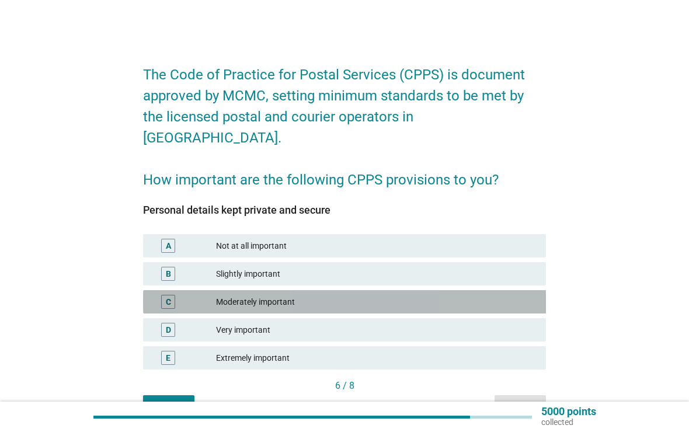
click at [462, 295] on div "Moderately important" at bounding box center [376, 302] width 320 height 14
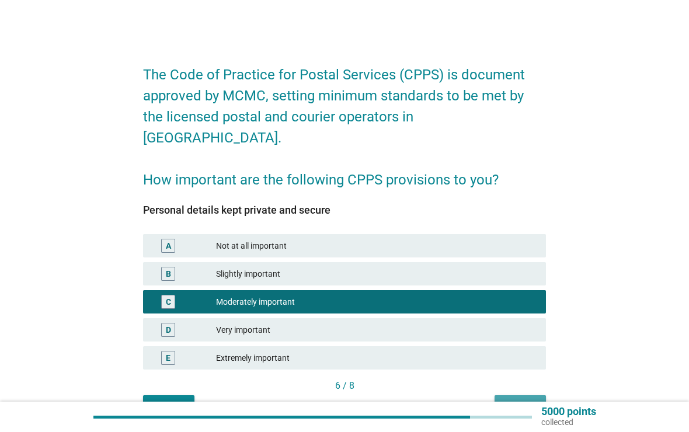
click at [530, 400] on div "Next" at bounding box center [520, 406] width 33 height 12
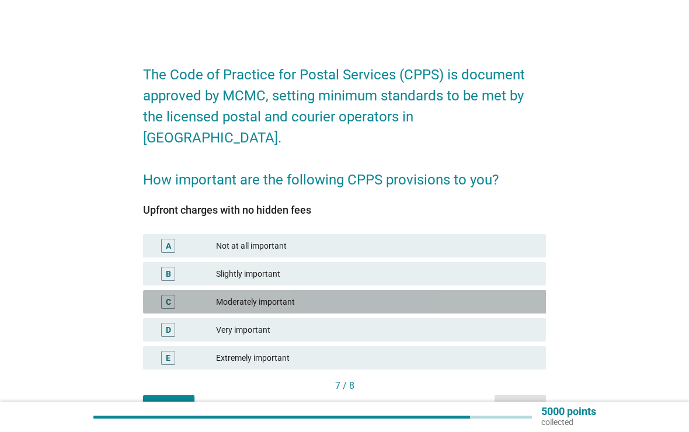
click at [465, 295] on div "Moderately important" at bounding box center [376, 302] width 320 height 14
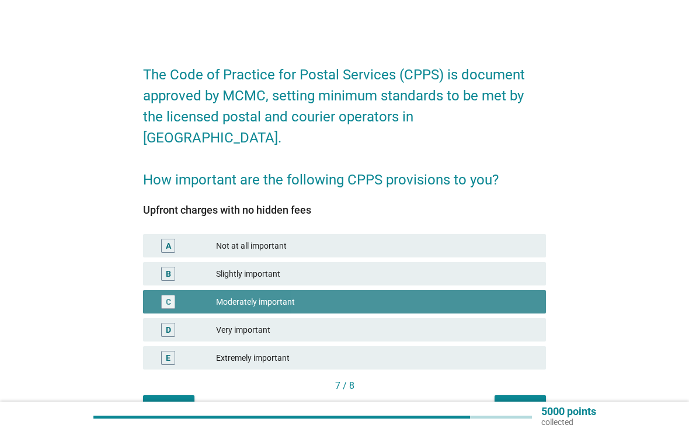
click at [526, 400] on div "Next" at bounding box center [520, 406] width 33 height 12
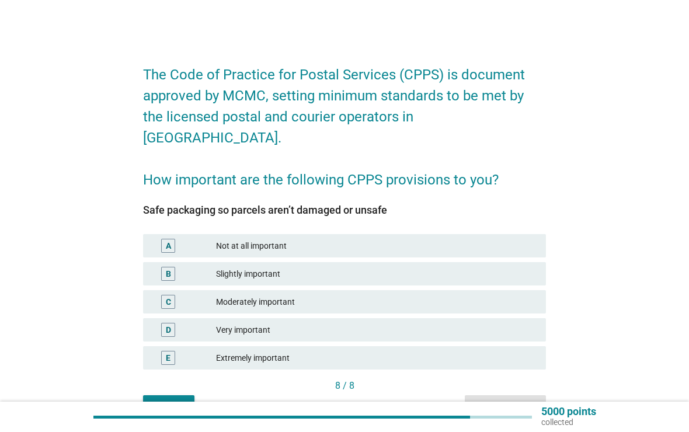
click at [455, 295] on div "Moderately important" at bounding box center [376, 302] width 320 height 14
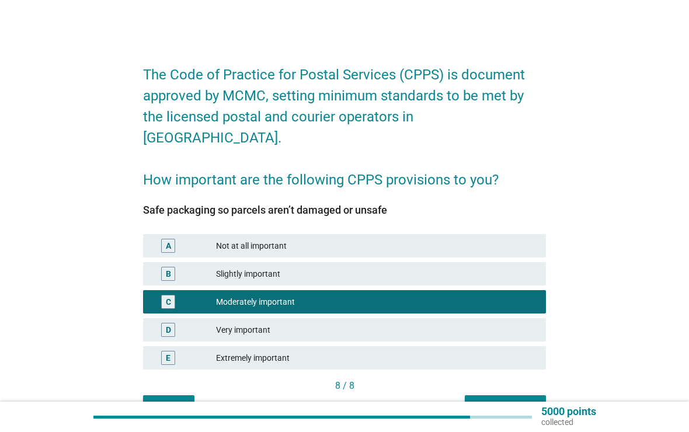
click at [520, 400] on div "Next question" at bounding box center [505, 406] width 62 height 12
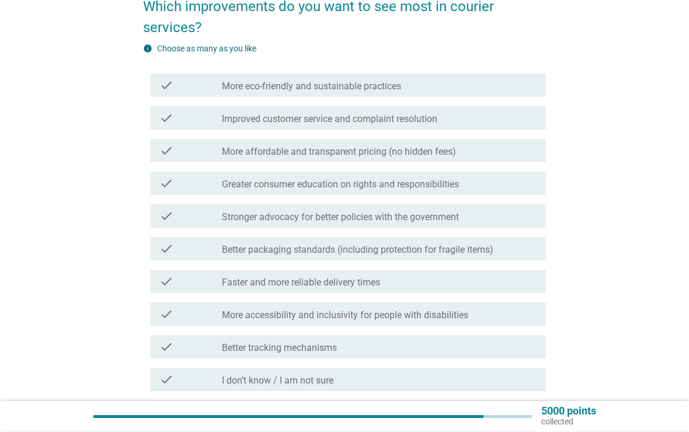
scroll to position [68, 0]
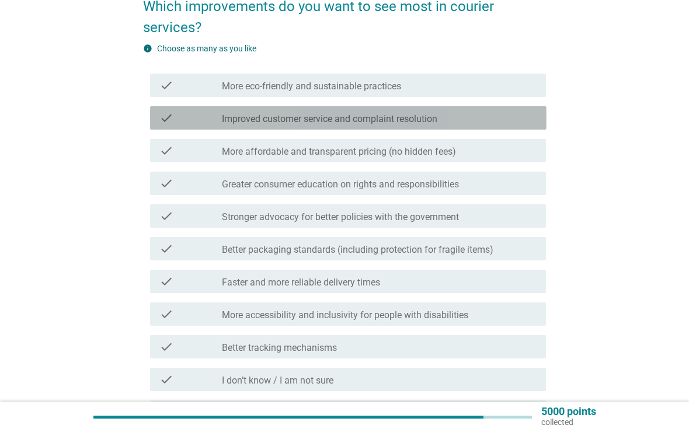
click at [477, 122] on div "check_box_outline_blank Improved customer service and complaint resolution" at bounding box center [379, 118] width 315 height 14
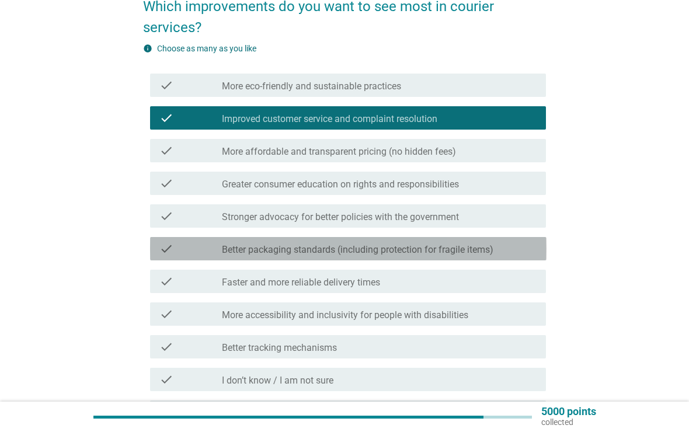
click at [492, 246] on label "Better packaging standards (including protection for fragile items)" at bounding box center [357, 250] width 271 height 12
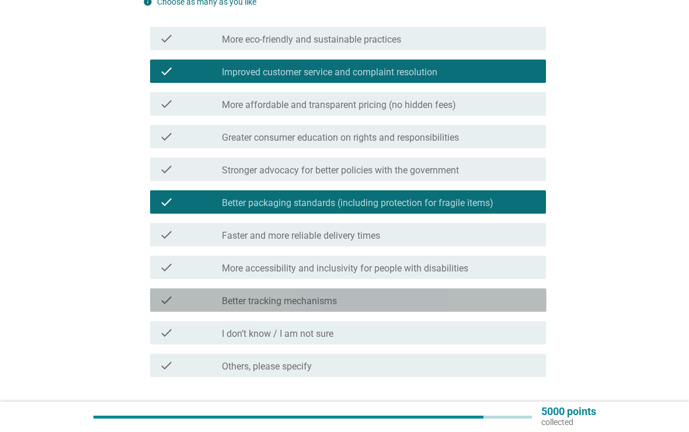
scroll to position [199, 0]
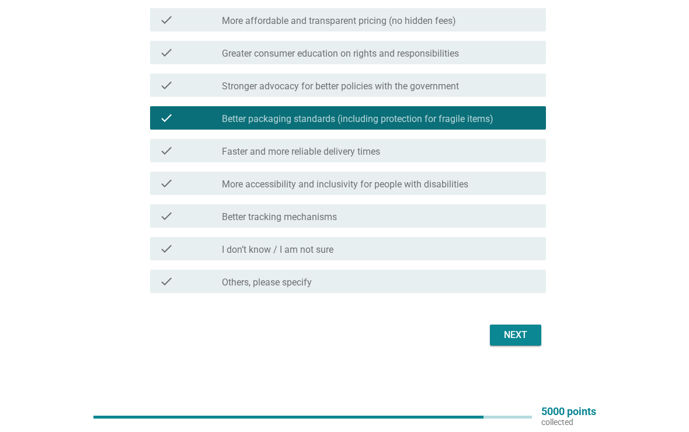
click at [526, 337] on div "Next" at bounding box center [515, 335] width 33 height 14
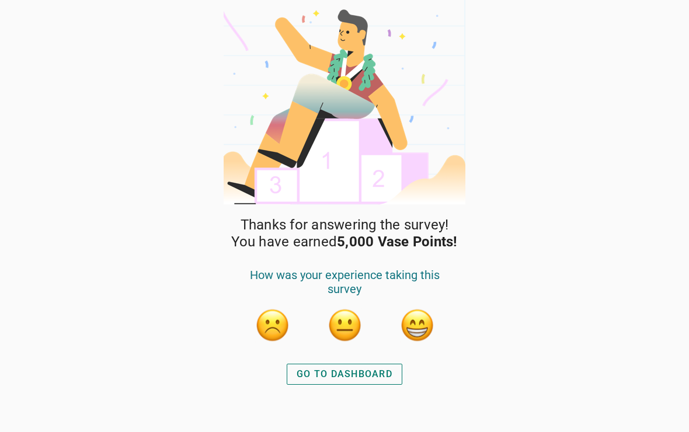
click at [376, 374] on div "GO TO DASHBOARD" at bounding box center [344, 374] width 96 height 14
